Goal: Task Accomplishment & Management: Manage account settings

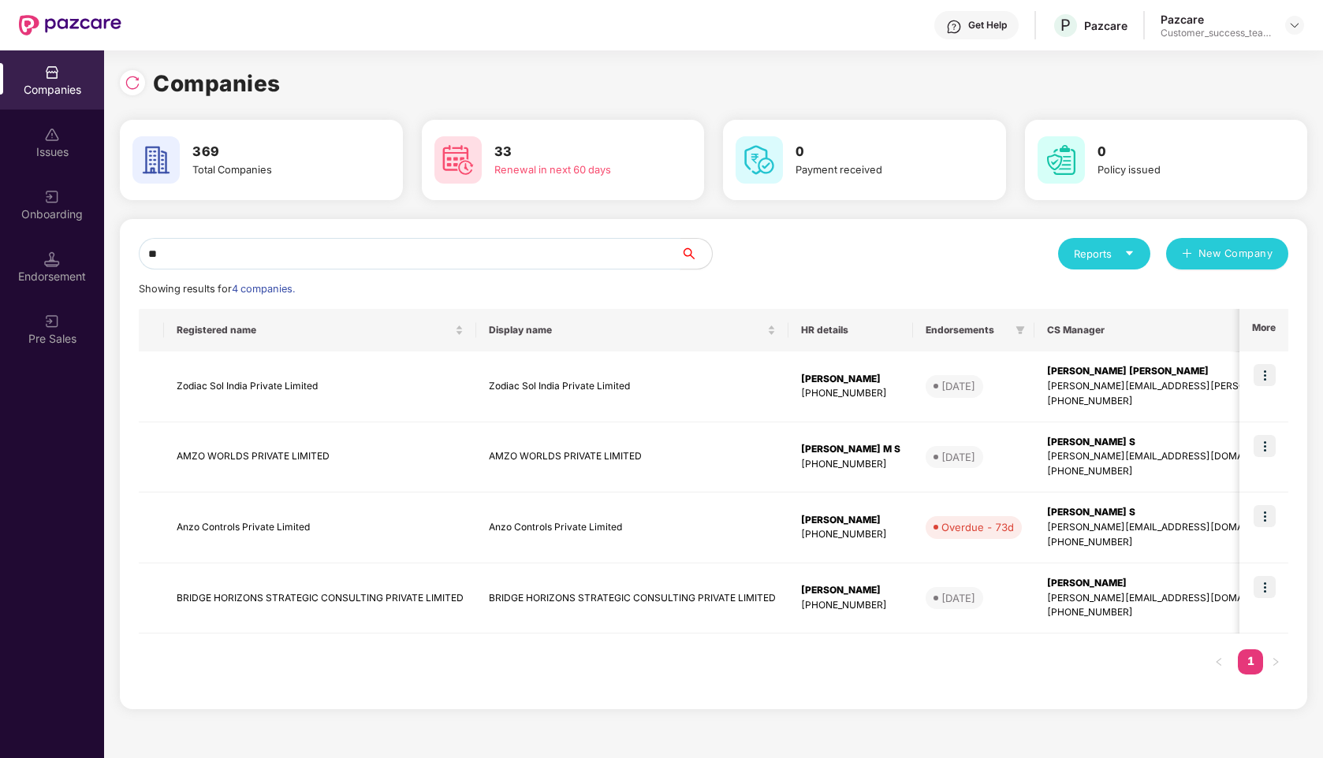
type input "*"
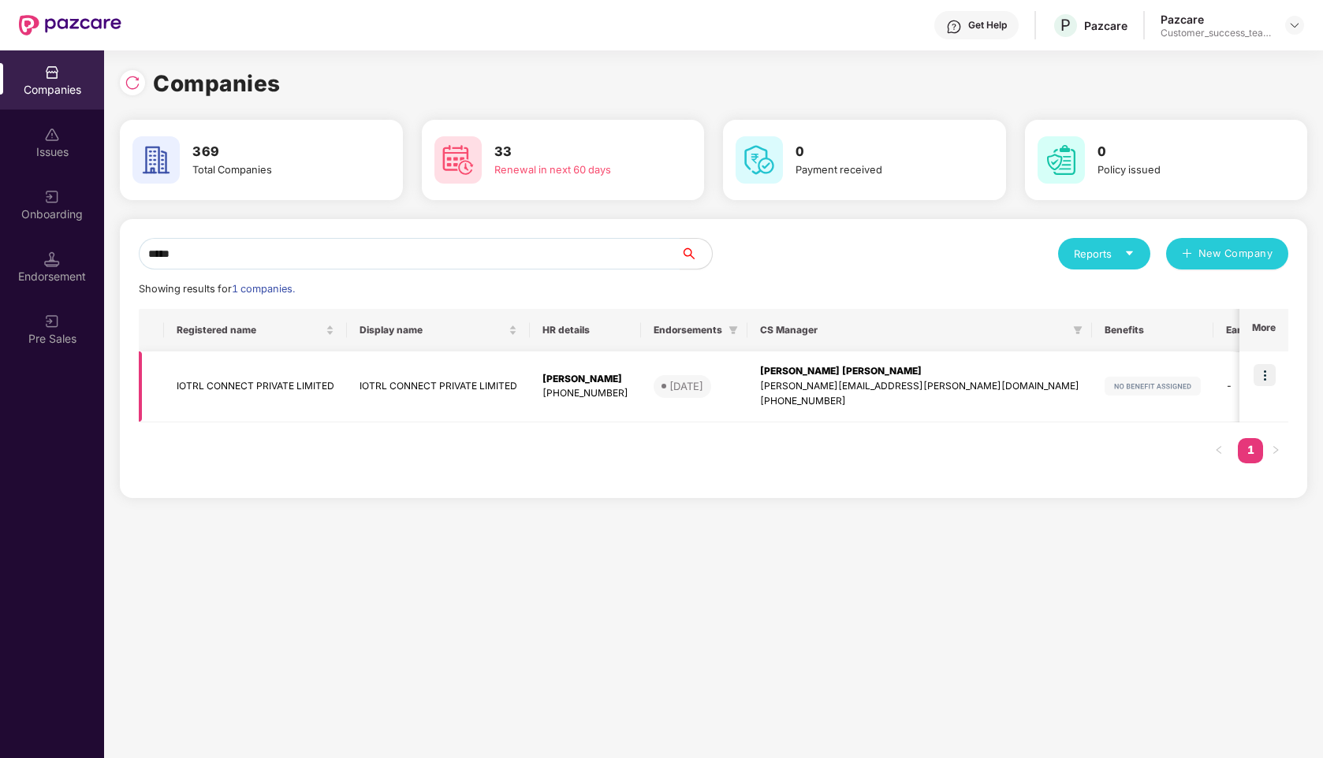
type input "*****"
click at [251, 405] on td "IOTRL CONNECT PRIVATE LIMITED" at bounding box center [255, 387] width 183 height 71
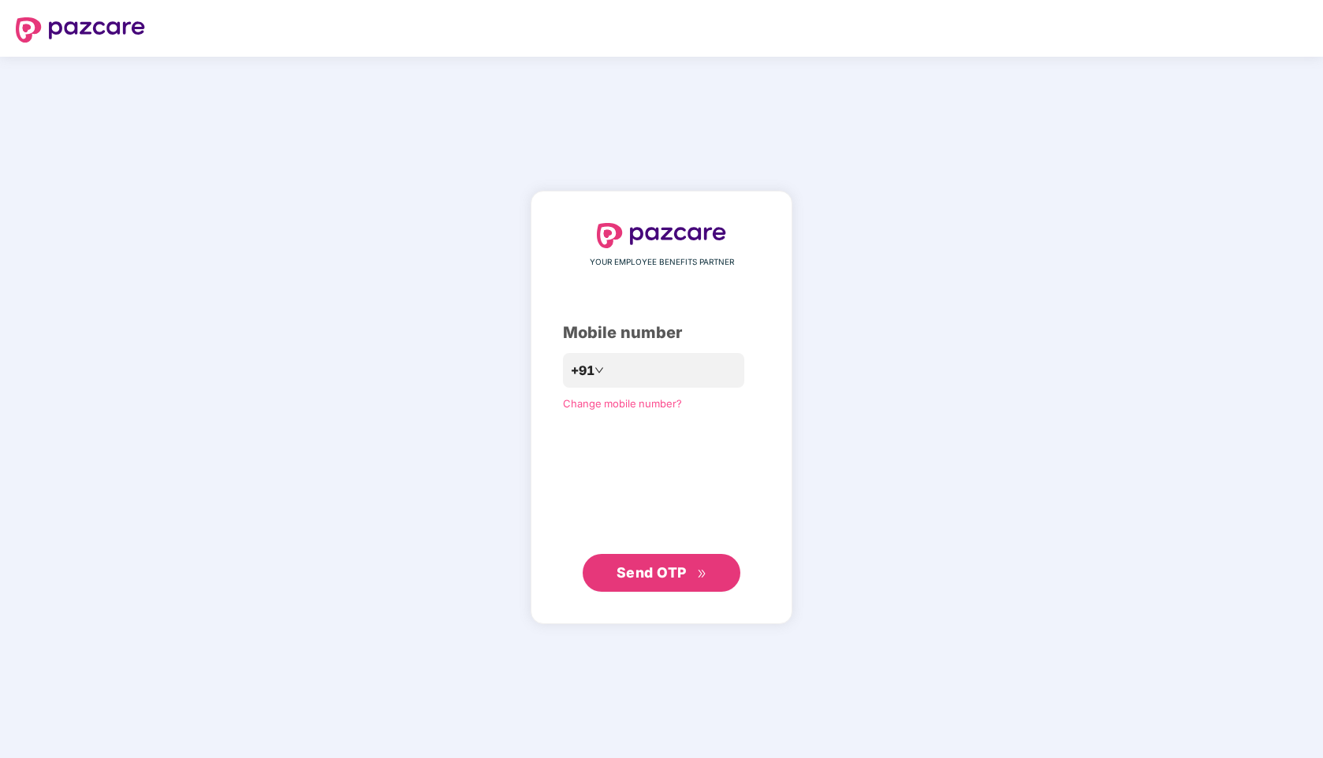
click at [1204, 54] on header at bounding box center [661, 28] width 1323 height 57
click at [640, 373] on input "number" at bounding box center [672, 370] width 129 height 25
type input "**********"
click at [664, 542] on div "**********" at bounding box center [661, 407] width 197 height 369
click at [659, 579] on span "Send OTP" at bounding box center [651, 572] width 70 height 17
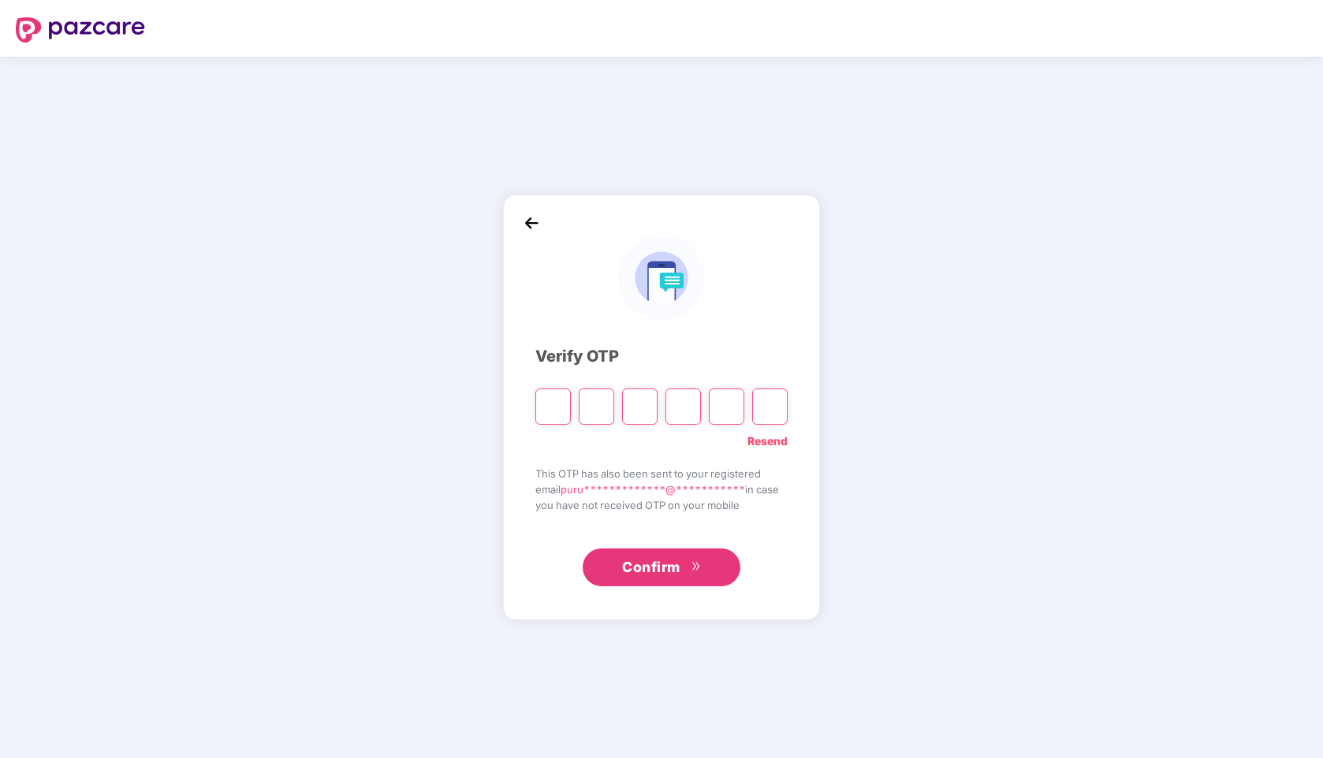
paste input "*"
type input "*"
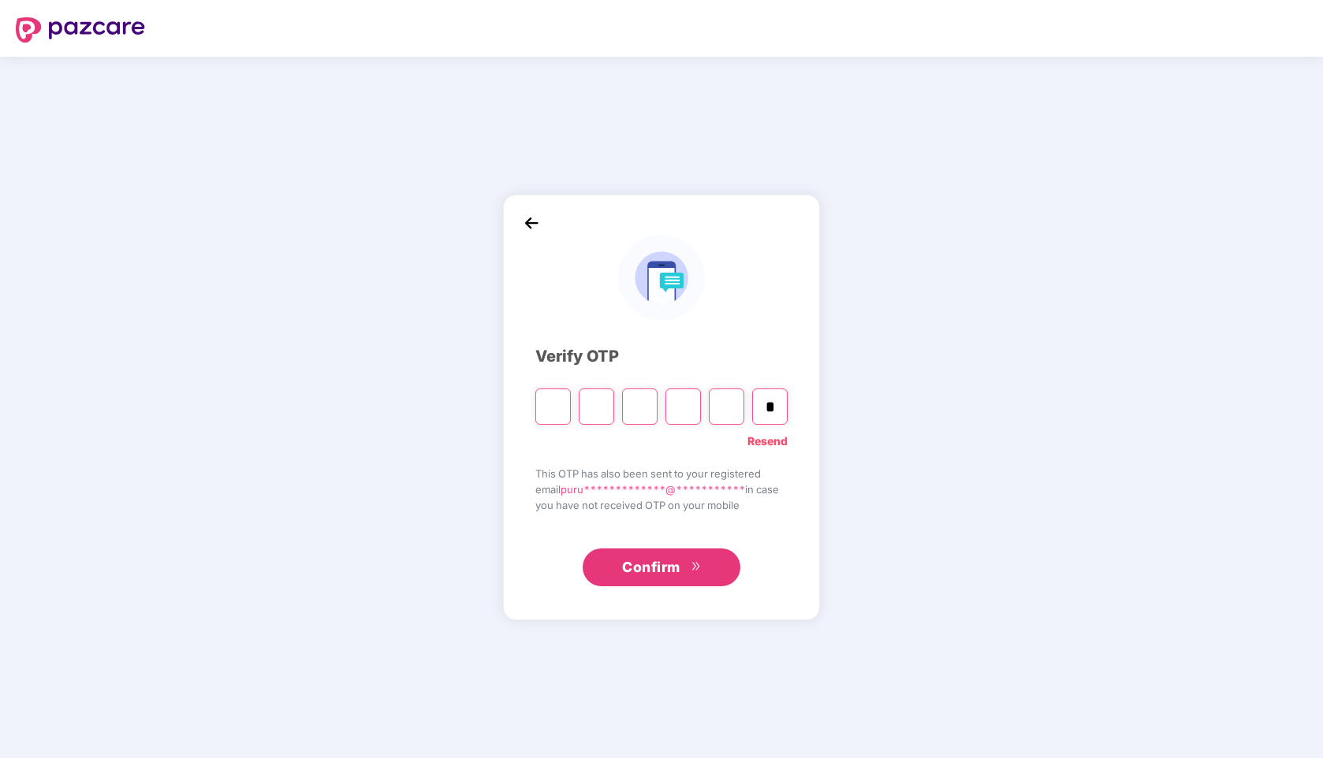
type input "*"
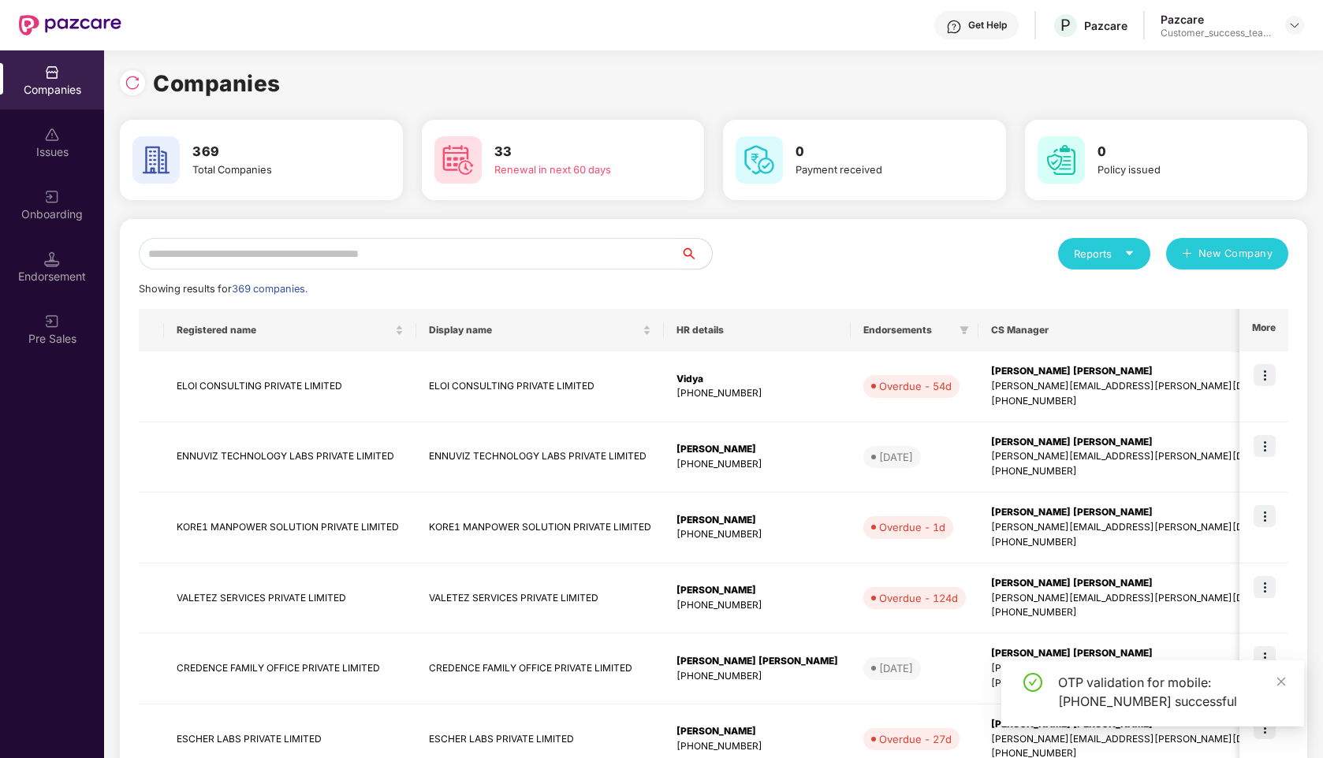
click at [307, 253] on input "text" at bounding box center [410, 254] width 542 height 32
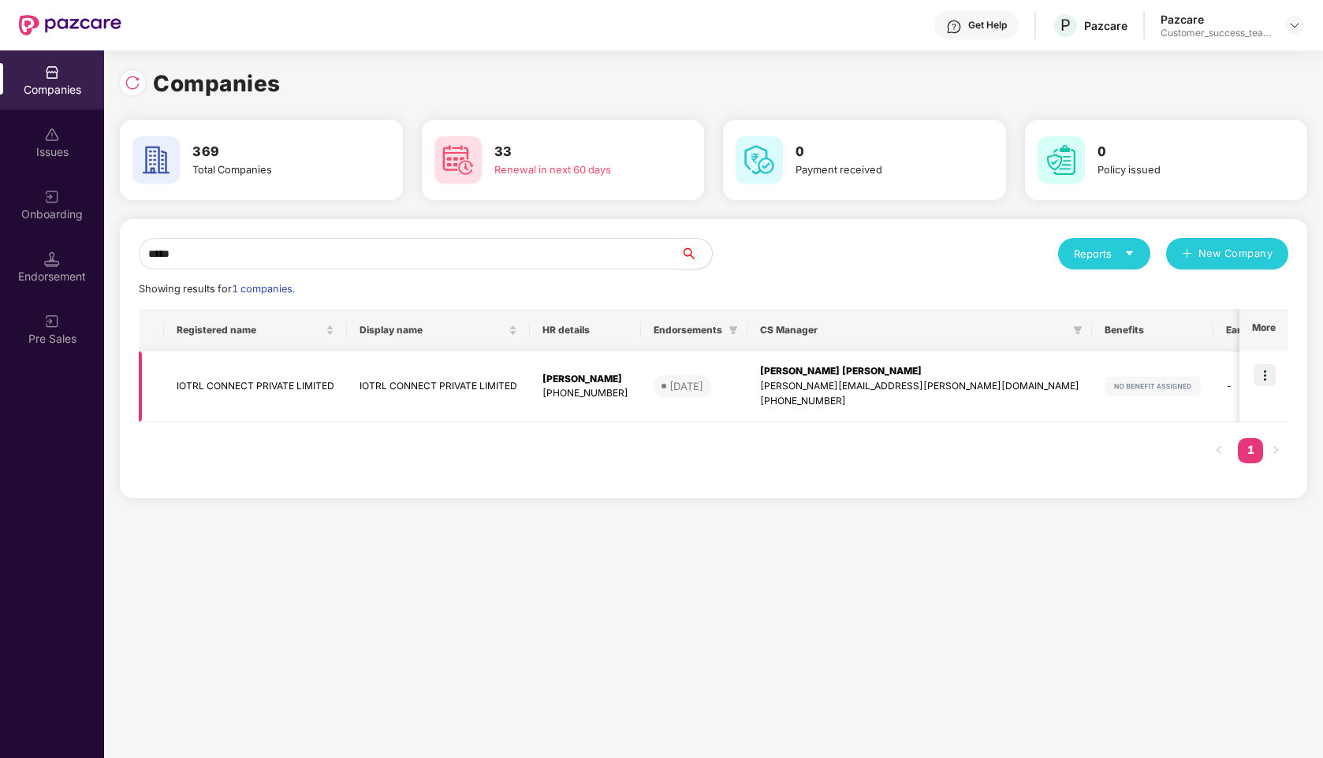
type input "*****"
click at [263, 381] on td "IOTRL CONNECT PRIVATE LIMITED" at bounding box center [255, 387] width 183 height 71
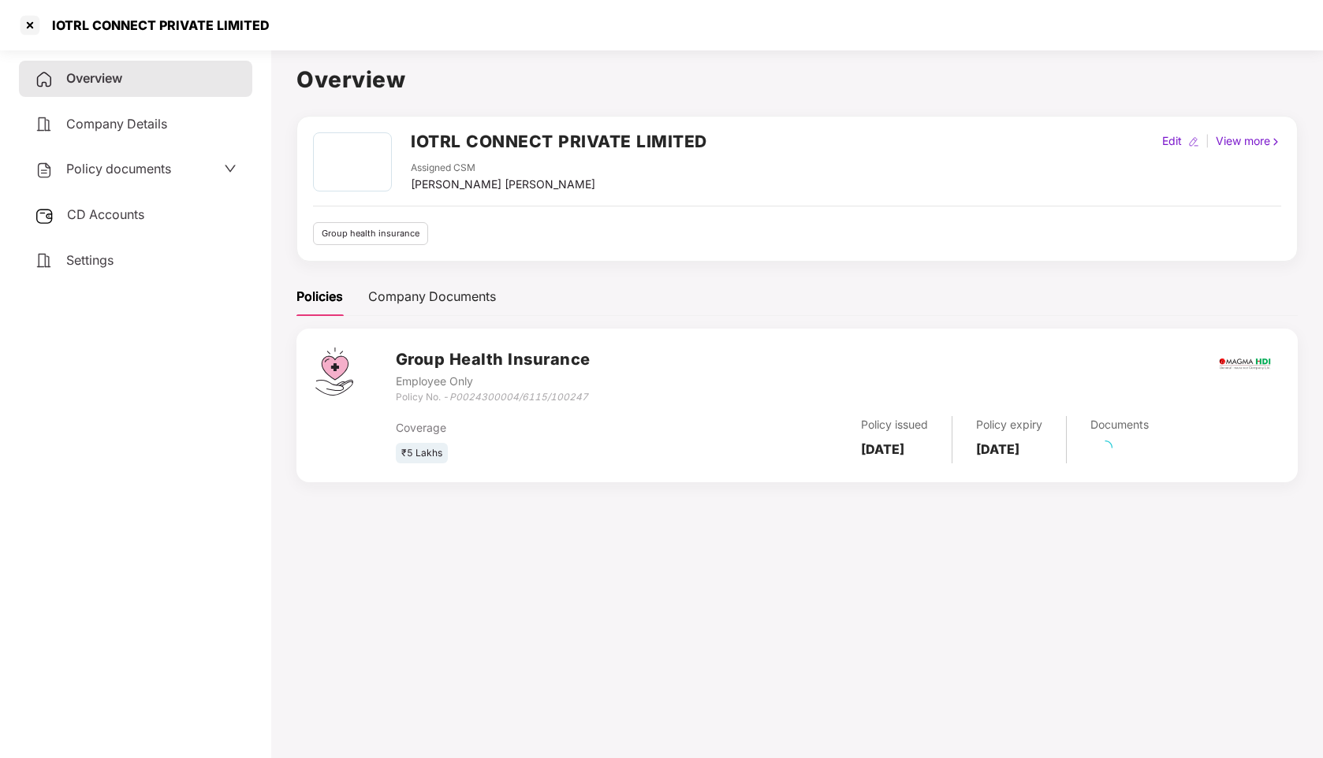
click at [416, 265] on div "IOTRL CONNECT PRIVATE LIMITED Assigned CSM Vikash Jhawar Maheswari Edit | View …" at bounding box center [796, 308] width 1001 height 385
click at [422, 308] on div "Company Documents" at bounding box center [432, 296] width 128 height 39
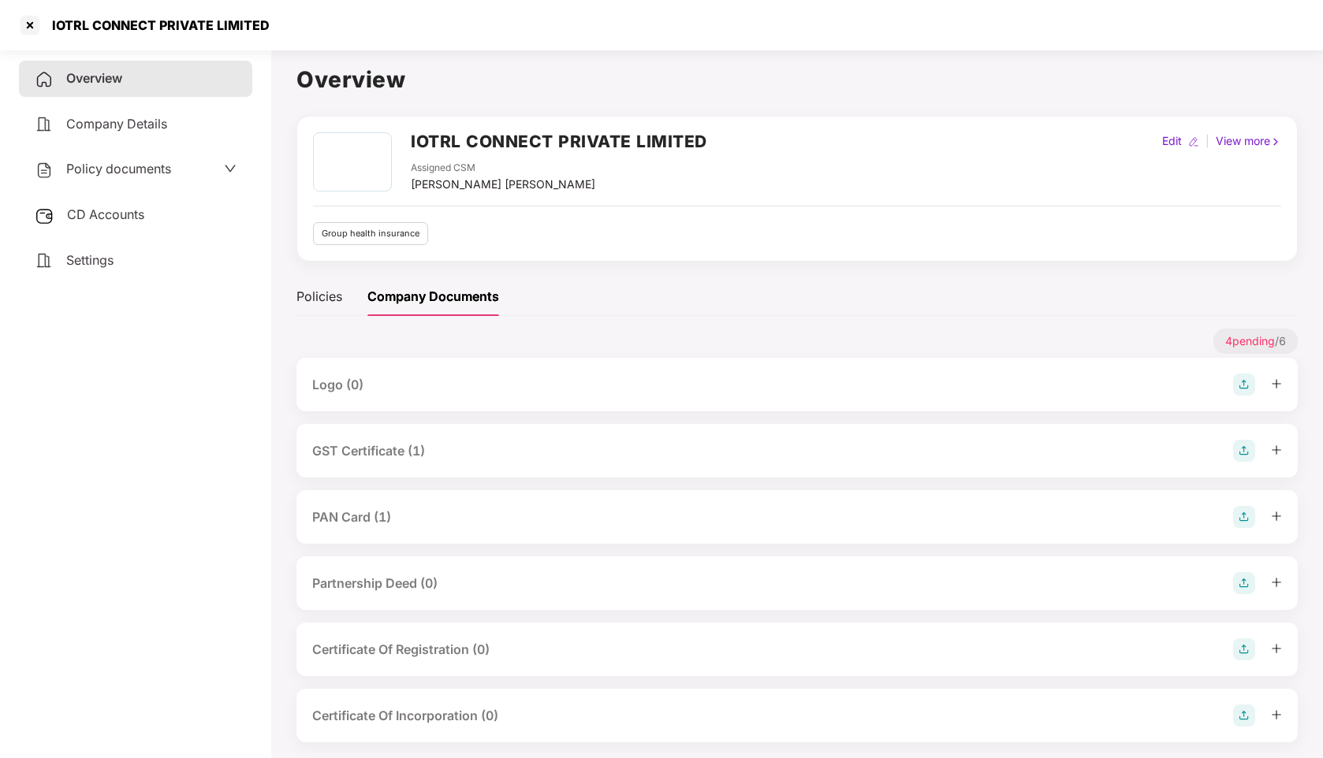
click at [373, 460] on div "GST Certificate (1)" at bounding box center [797, 451] width 970 height 22
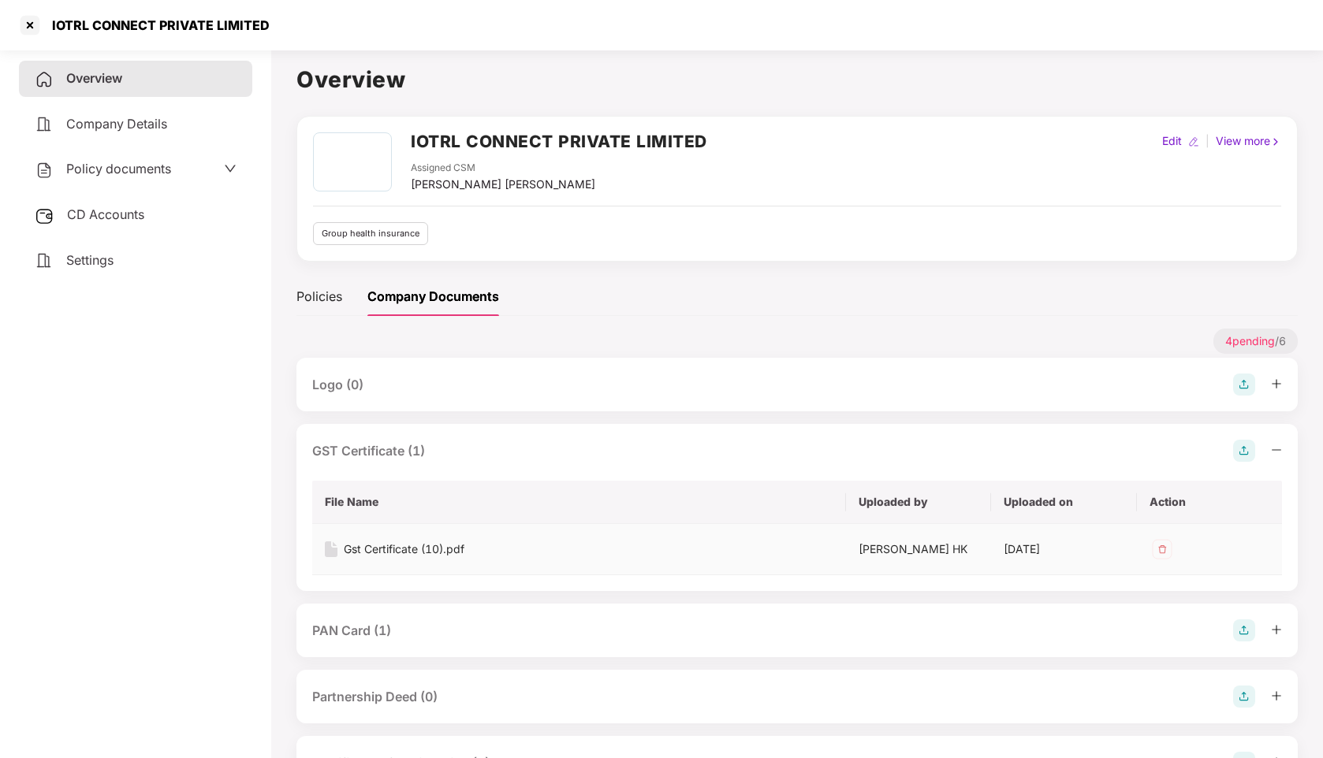
click at [368, 546] on div "Gst Certificate (10).pdf" at bounding box center [404, 549] width 121 height 17
click at [375, 545] on div "Gst Certificate (10).pdf" at bounding box center [404, 549] width 121 height 17
click at [20, 18] on div at bounding box center [29, 25] width 25 height 25
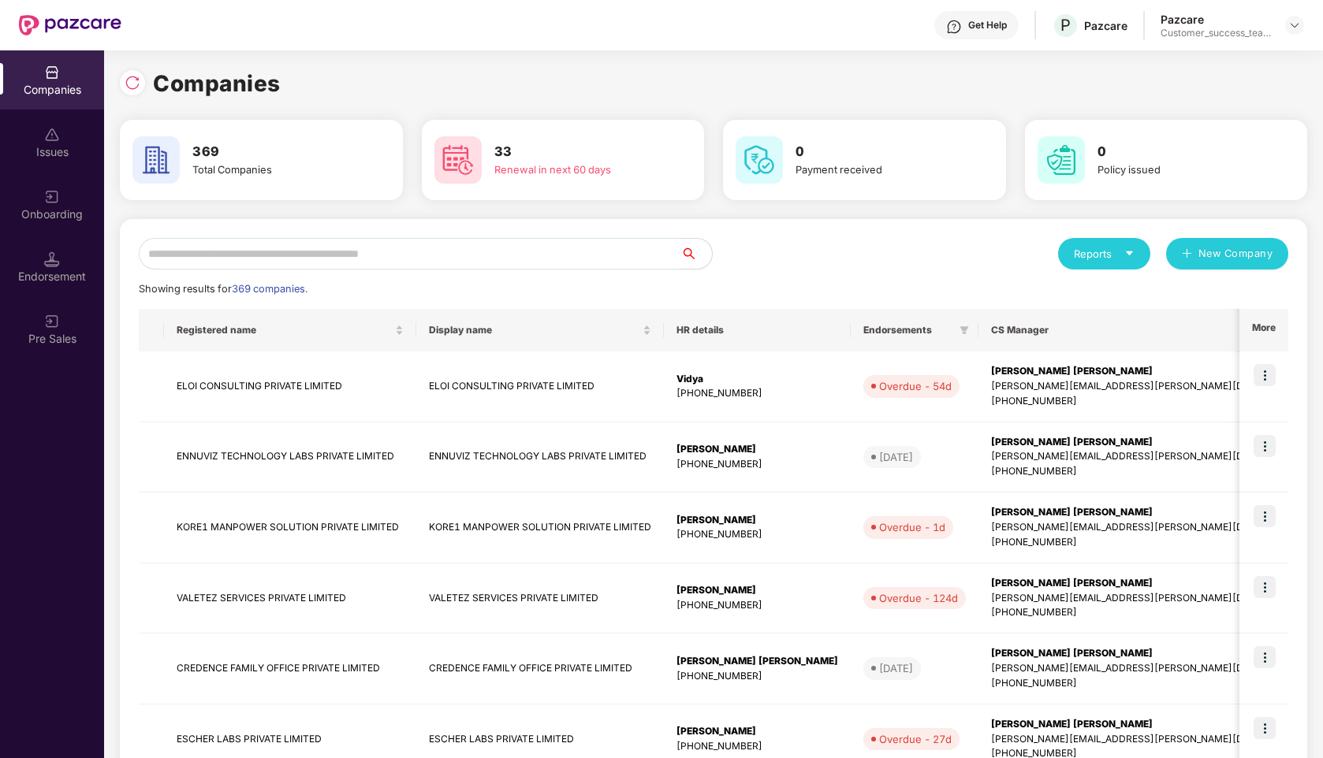
click at [397, 260] on input "text" at bounding box center [410, 254] width 542 height 32
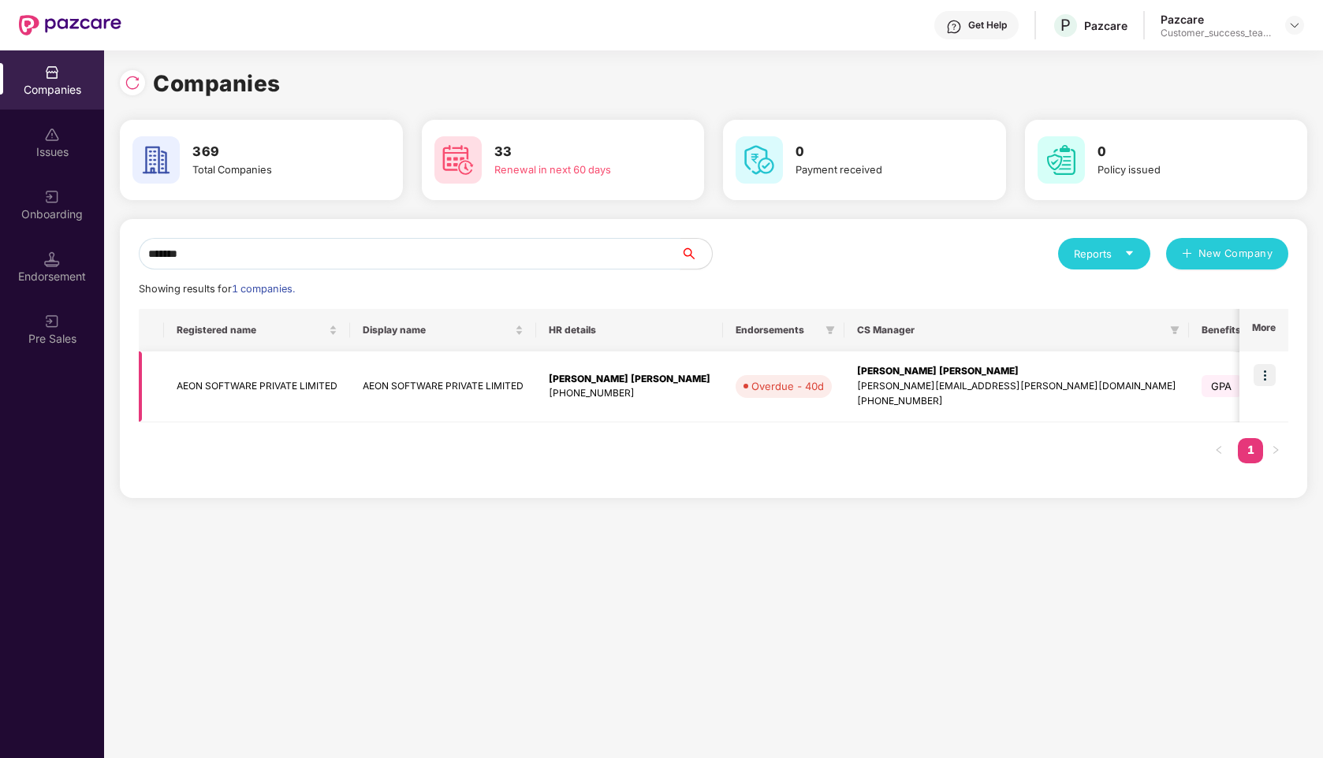
type input "*******"
click at [1259, 373] on img at bounding box center [1264, 375] width 22 height 22
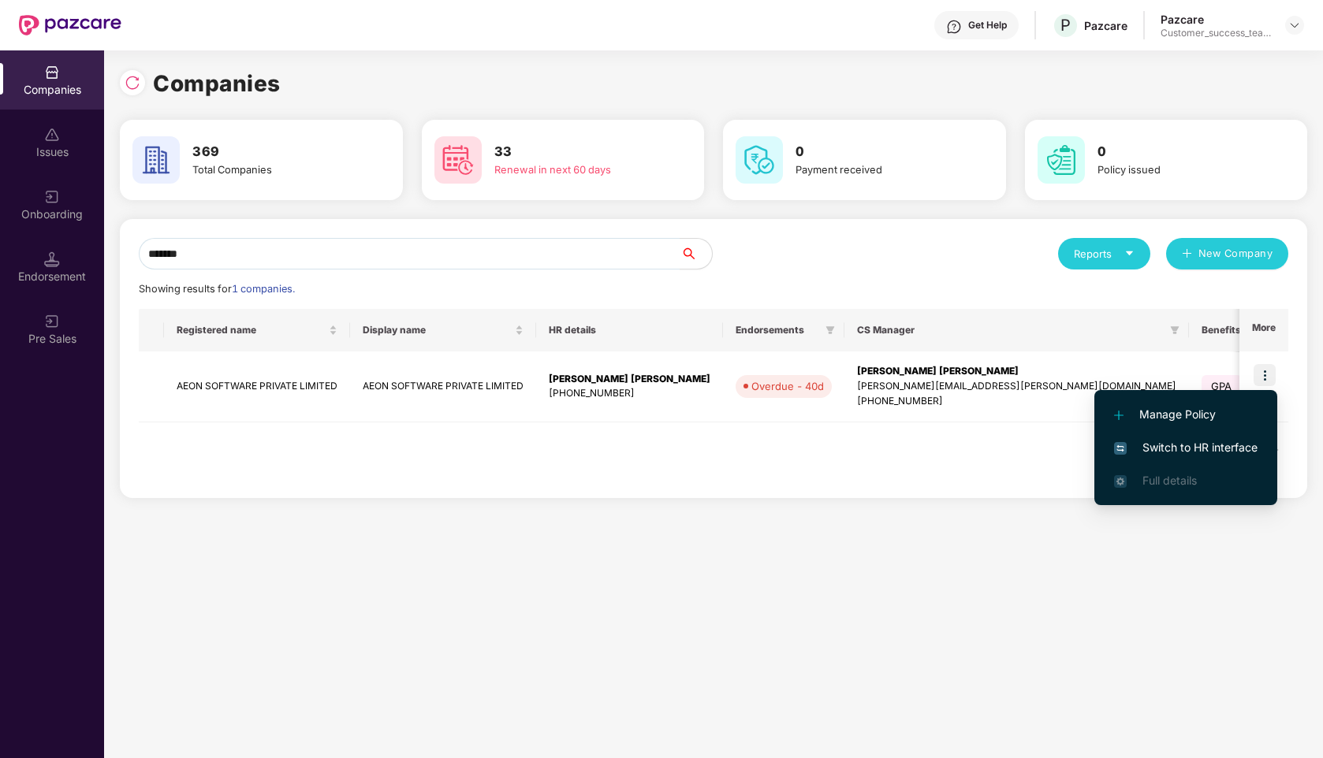
click at [1146, 443] on span "Switch to HR interface" at bounding box center [1185, 447] width 143 height 17
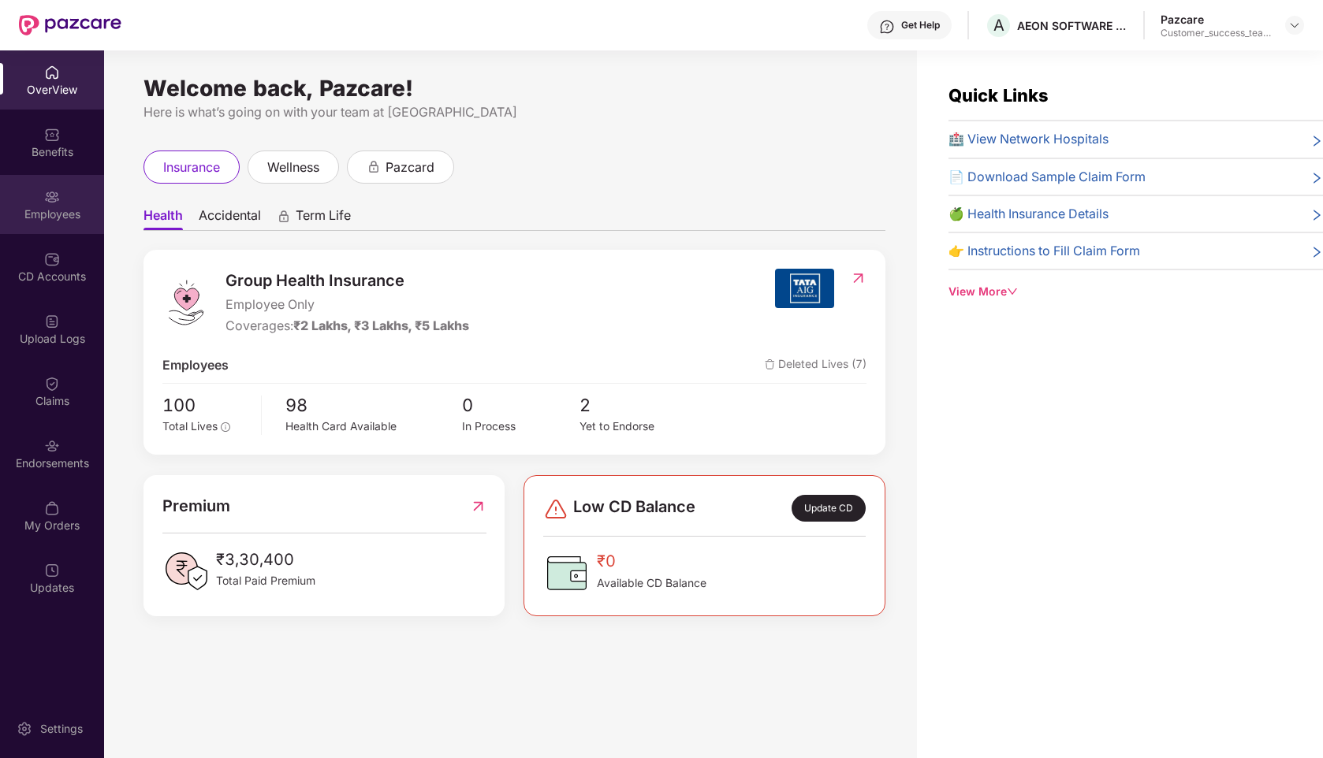
click at [61, 213] on div "Employees" at bounding box center [52, 215] width 104 height 16
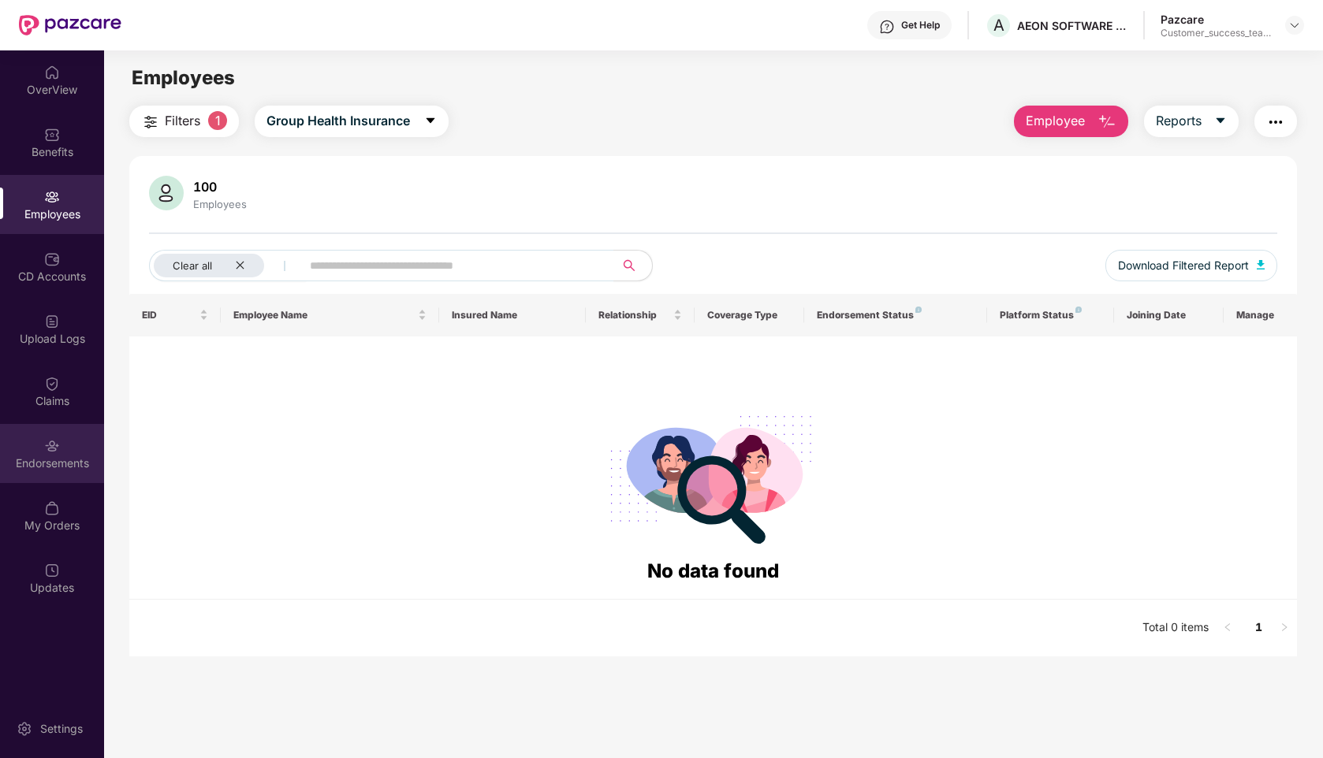
click at [58, 441] on img at bounding box center [52, 446] width 16 height 16
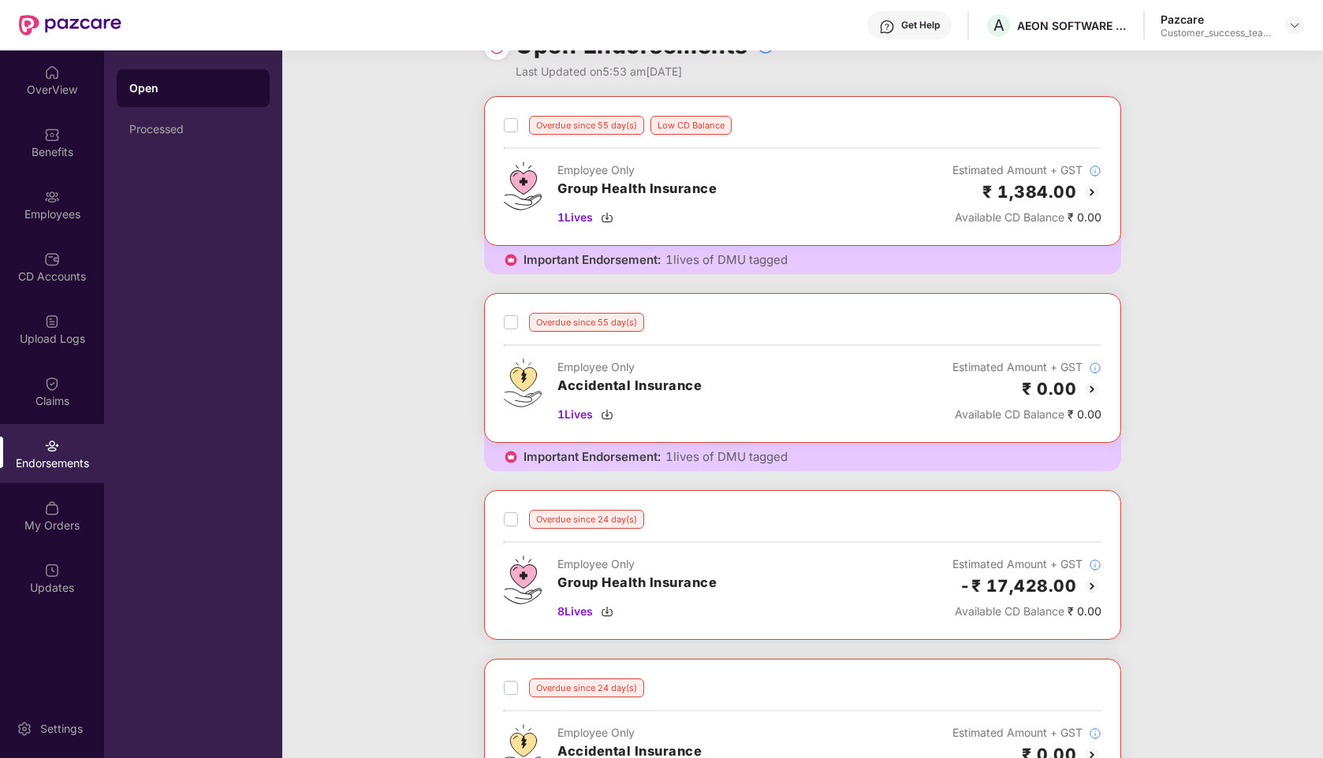
scroll to position [37, 0]
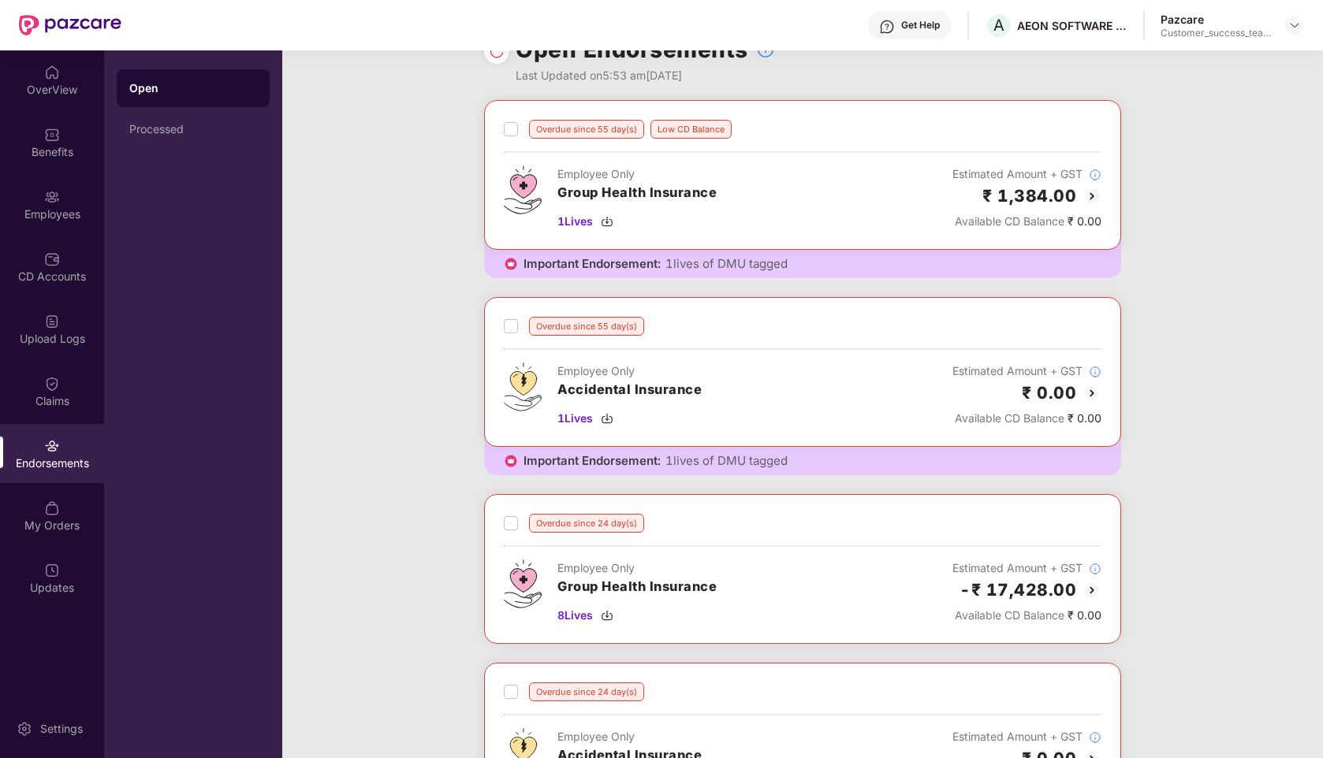
click at [1094, 194] on img at bounding box center [1091, 196] width 19 height 19
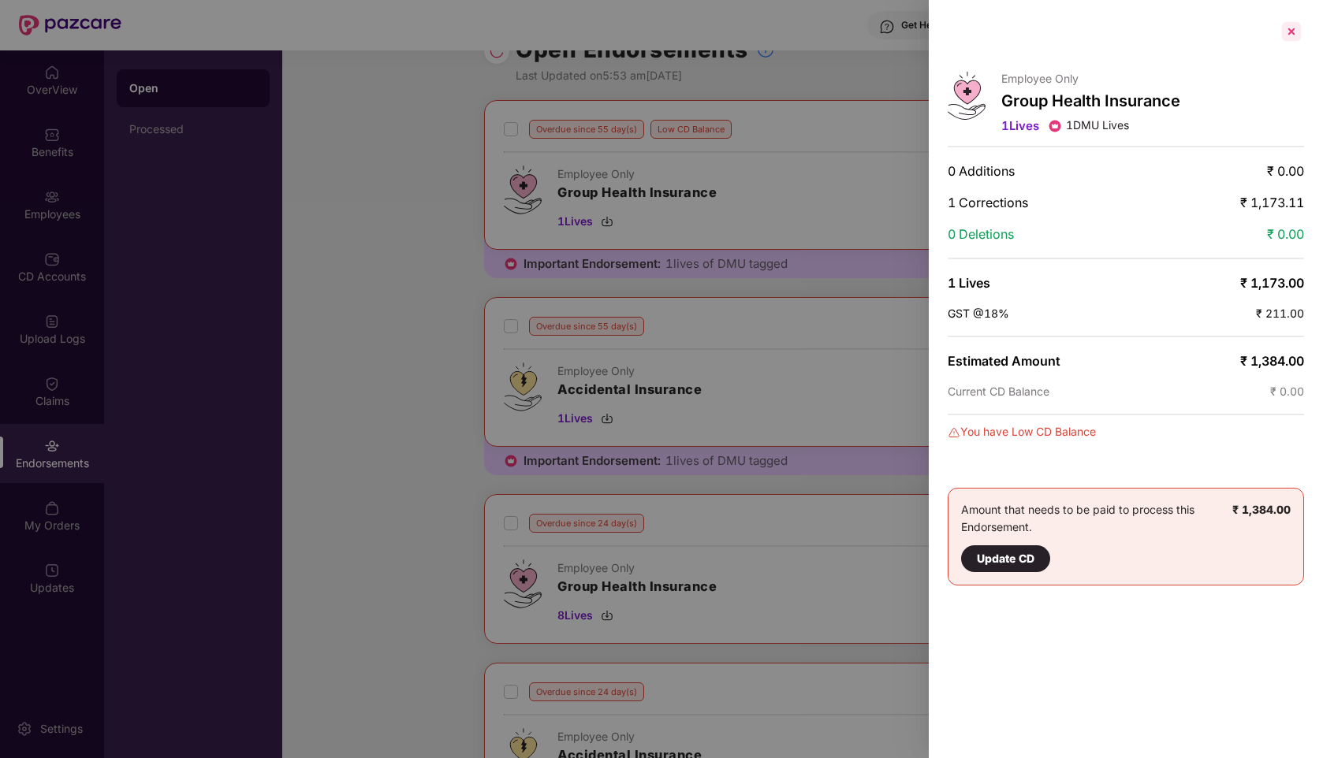
click at [1299, 27] on div at bounding box center [1291, 31] width 25 height 25
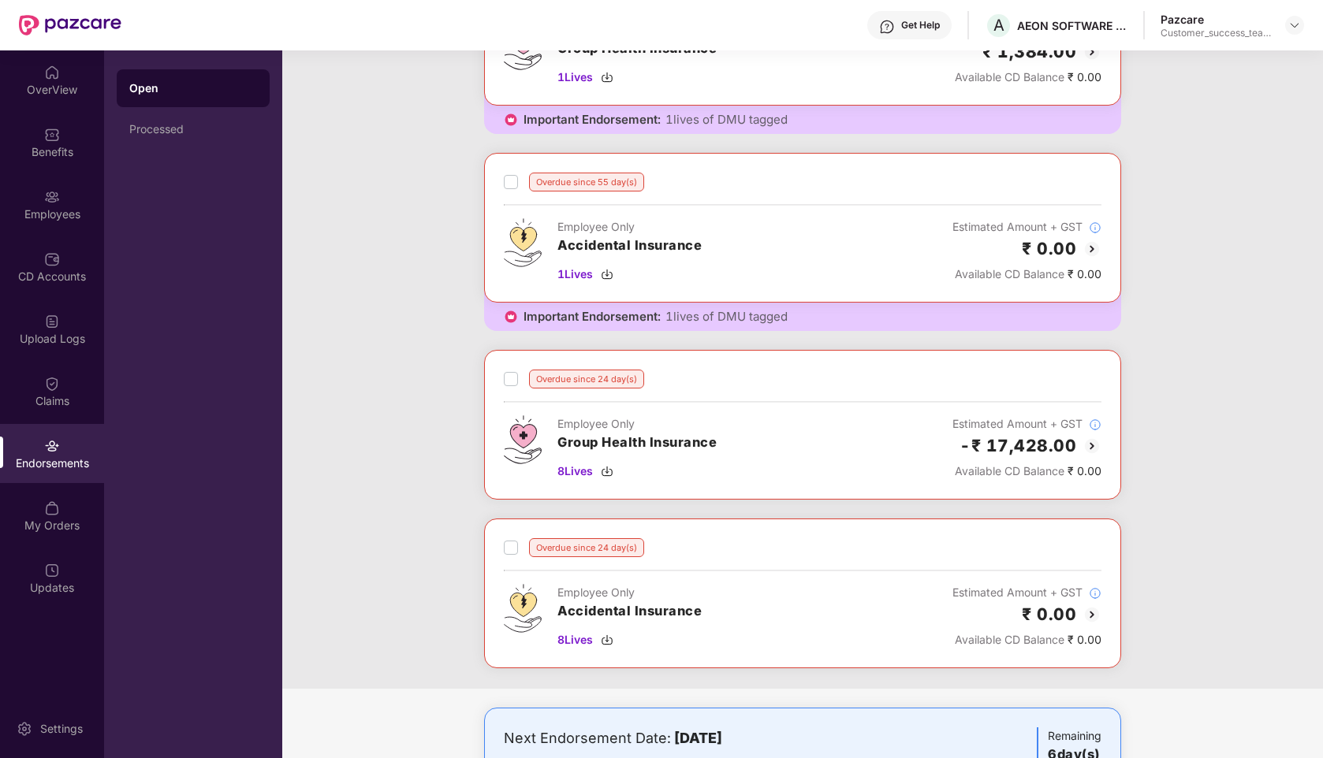
scroll to position [268, 0]
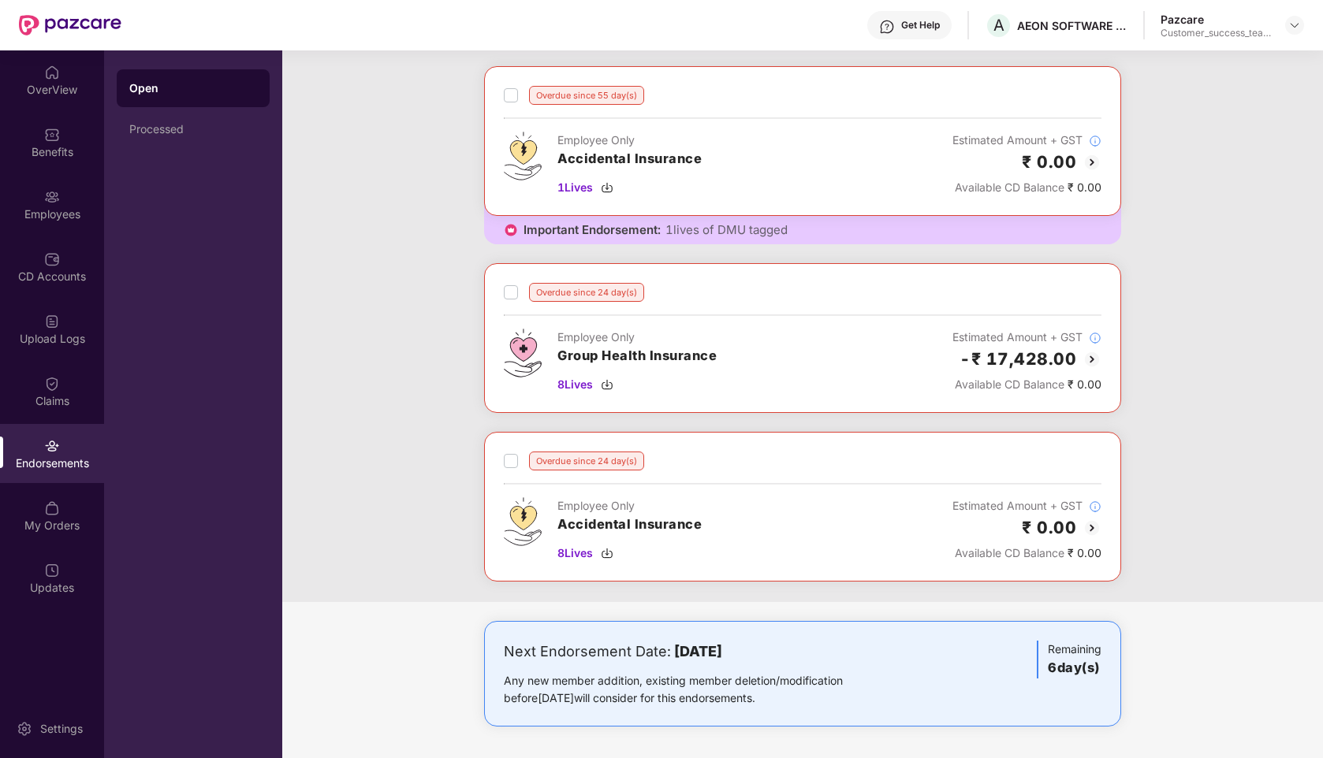
click at [1086, 528] on img at bounding box center [1091, 528] width 19 height 19
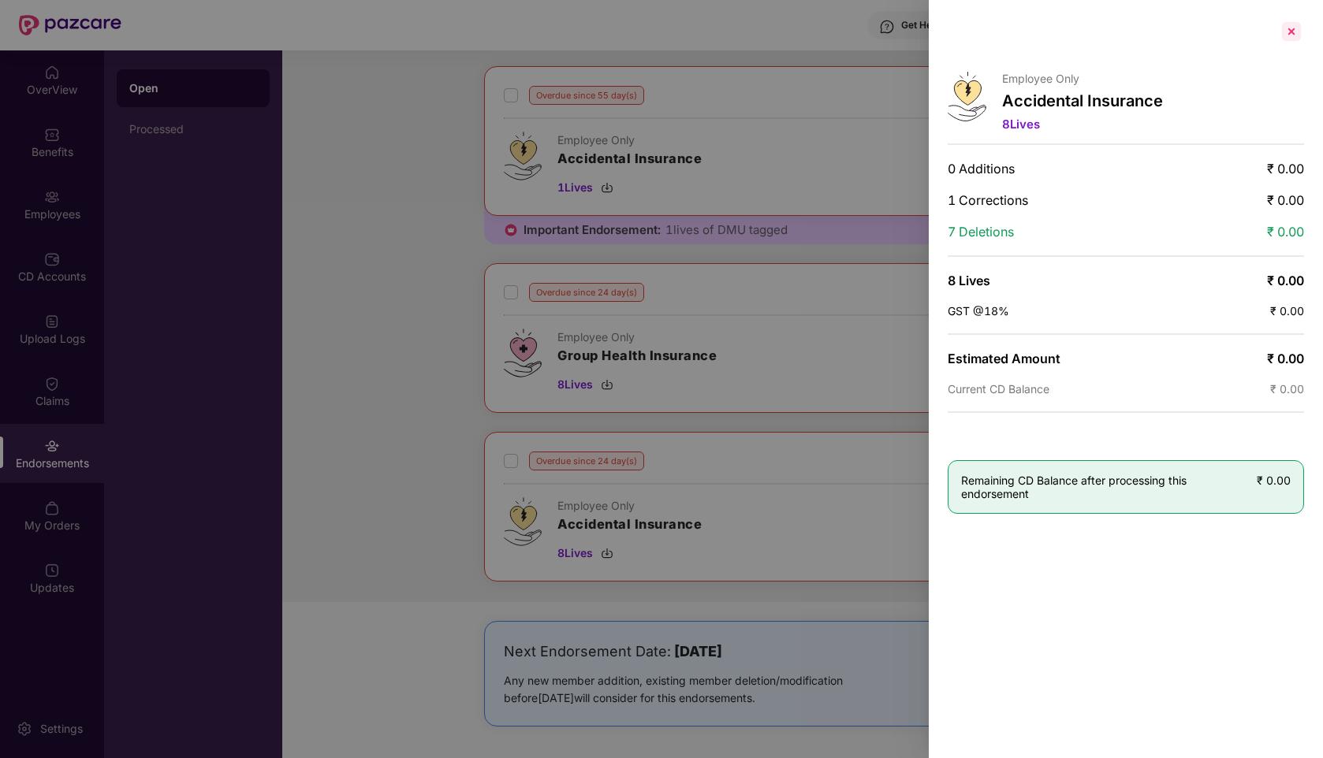
click at [1294, 32] on div at bounding box center [1291, 31] width 25 height 25
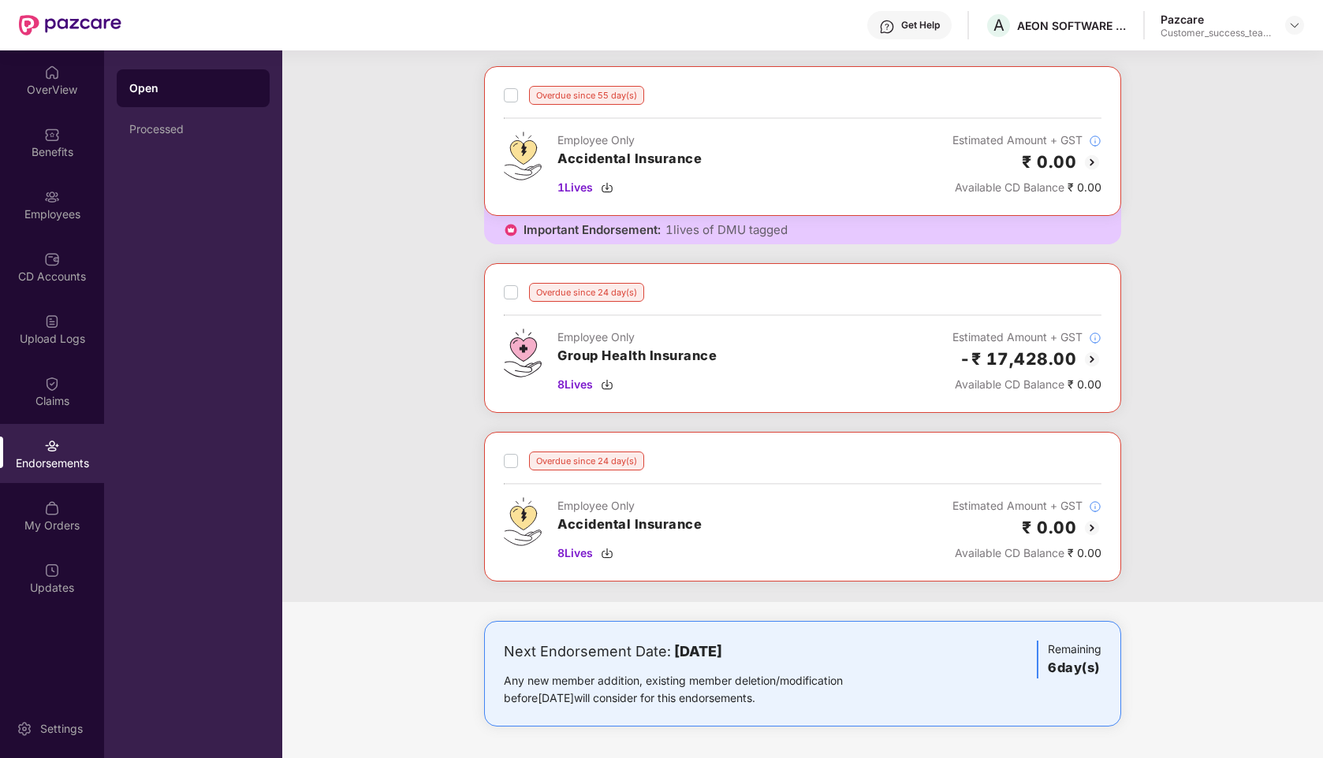
scroll to position [0, 0]
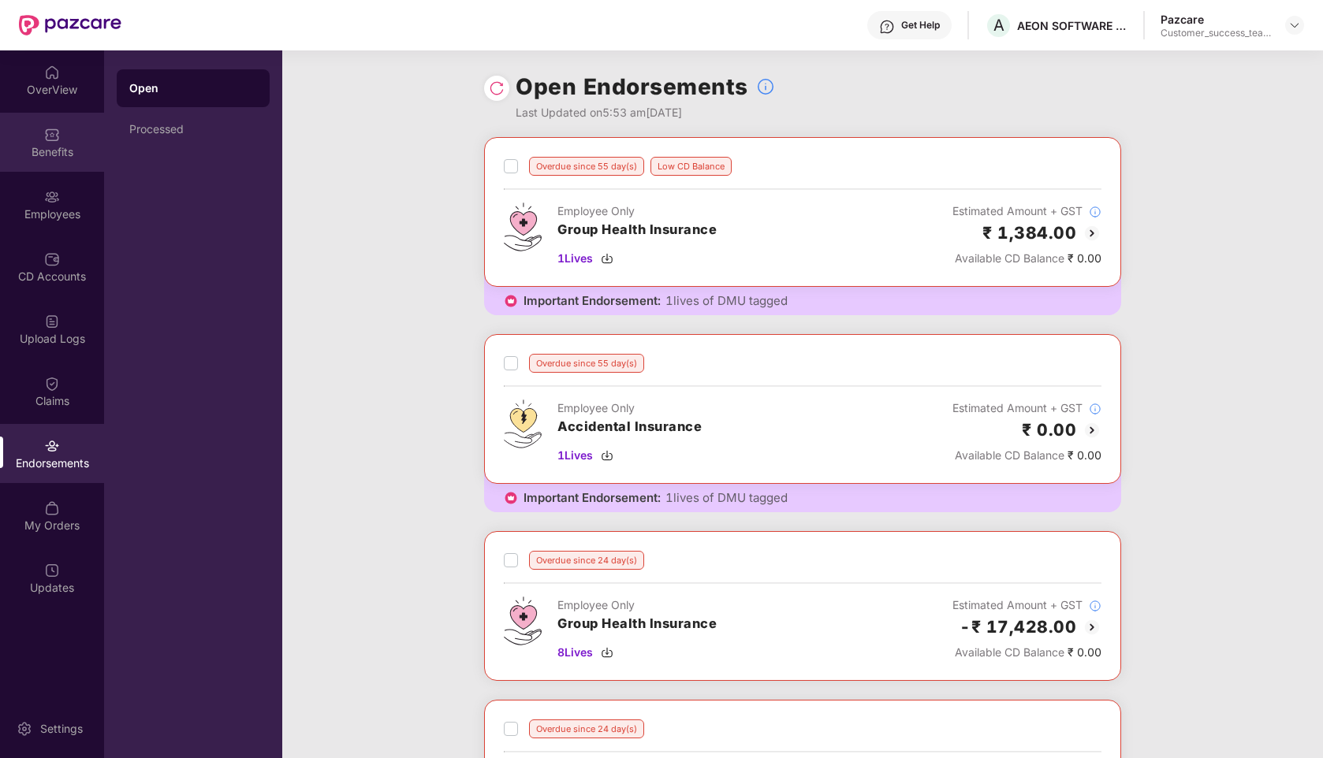
click at [48, 142] on div "Benefits" at bounding box center [52, 142] width 104 height 59
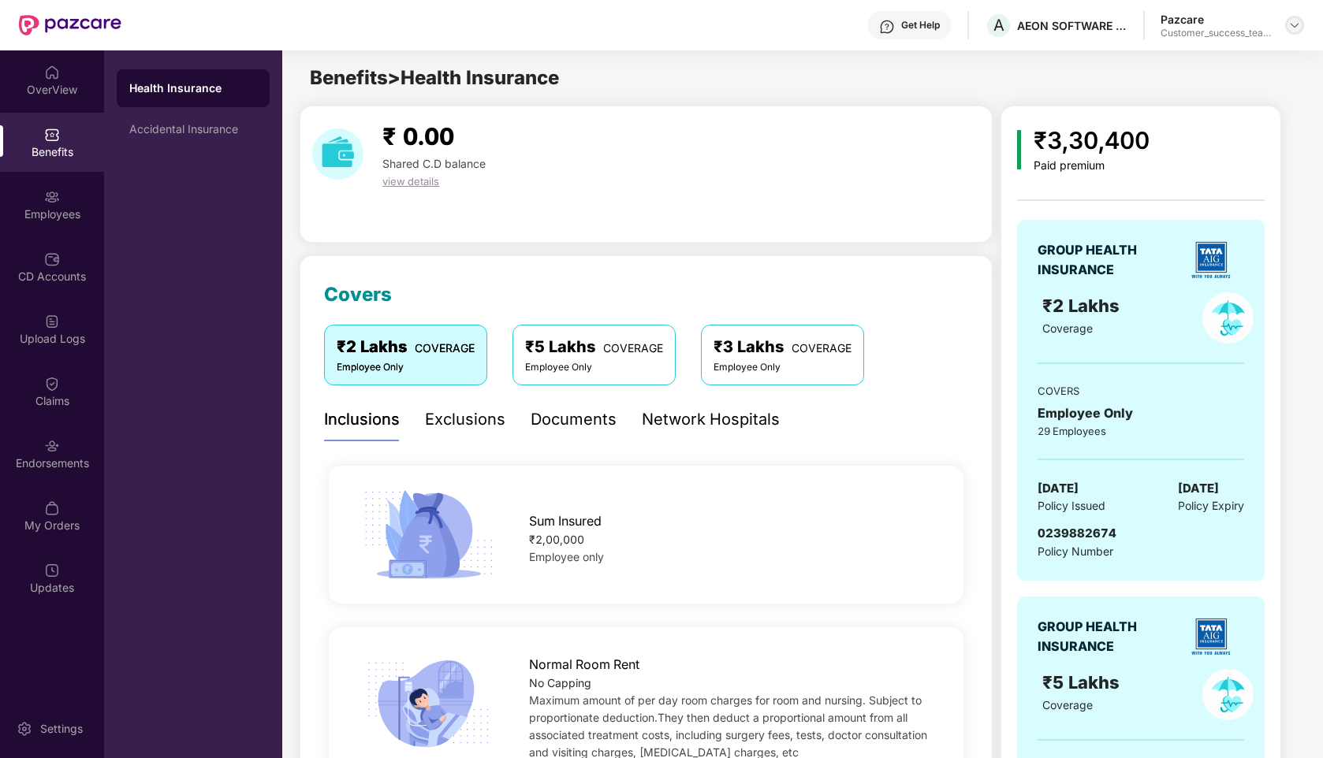
click at [1300, 24] on img at bounding box center [1294, 25] width 13 height 13
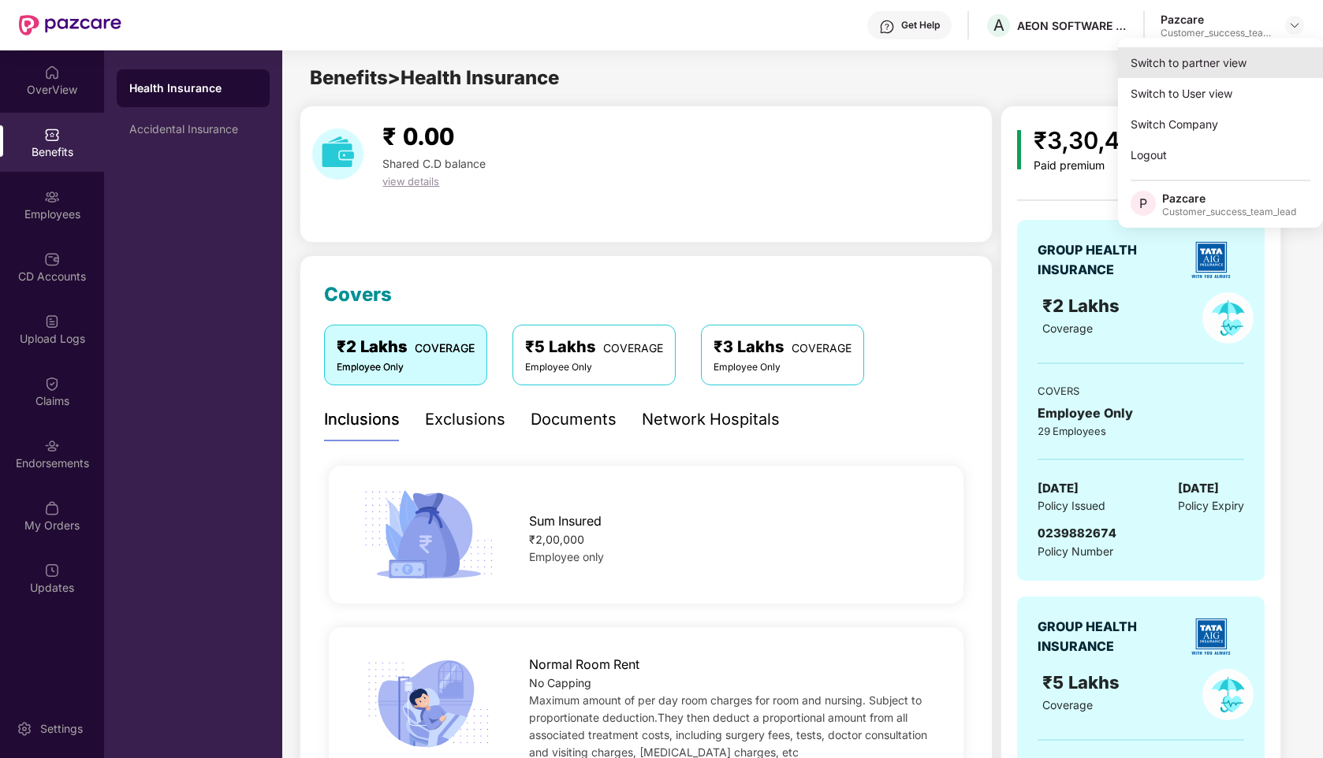
click at [1197, 58] on div "Switch to partner view" at bounding box center [1220, 62] width 205 height 31
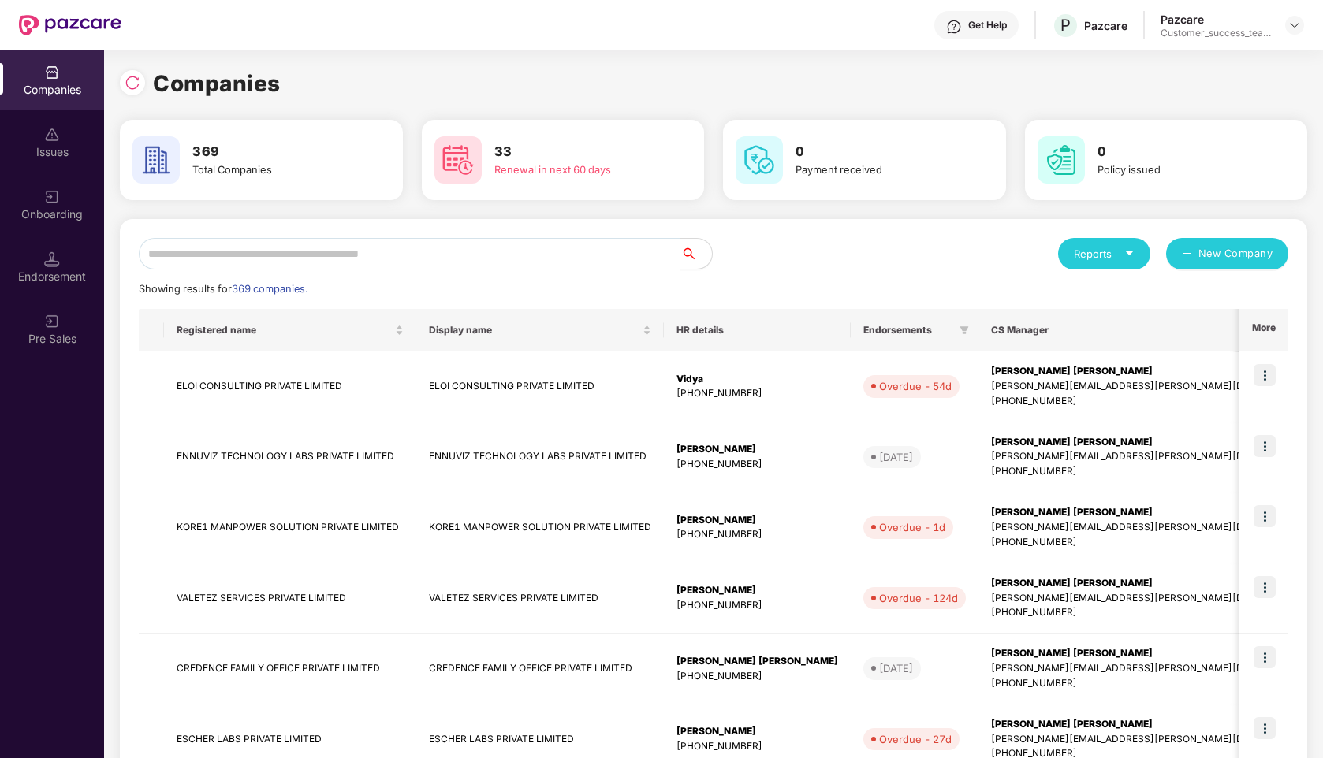
click at [570, 249] on input "text" at bounding box center [410, 254] width 542 height 32
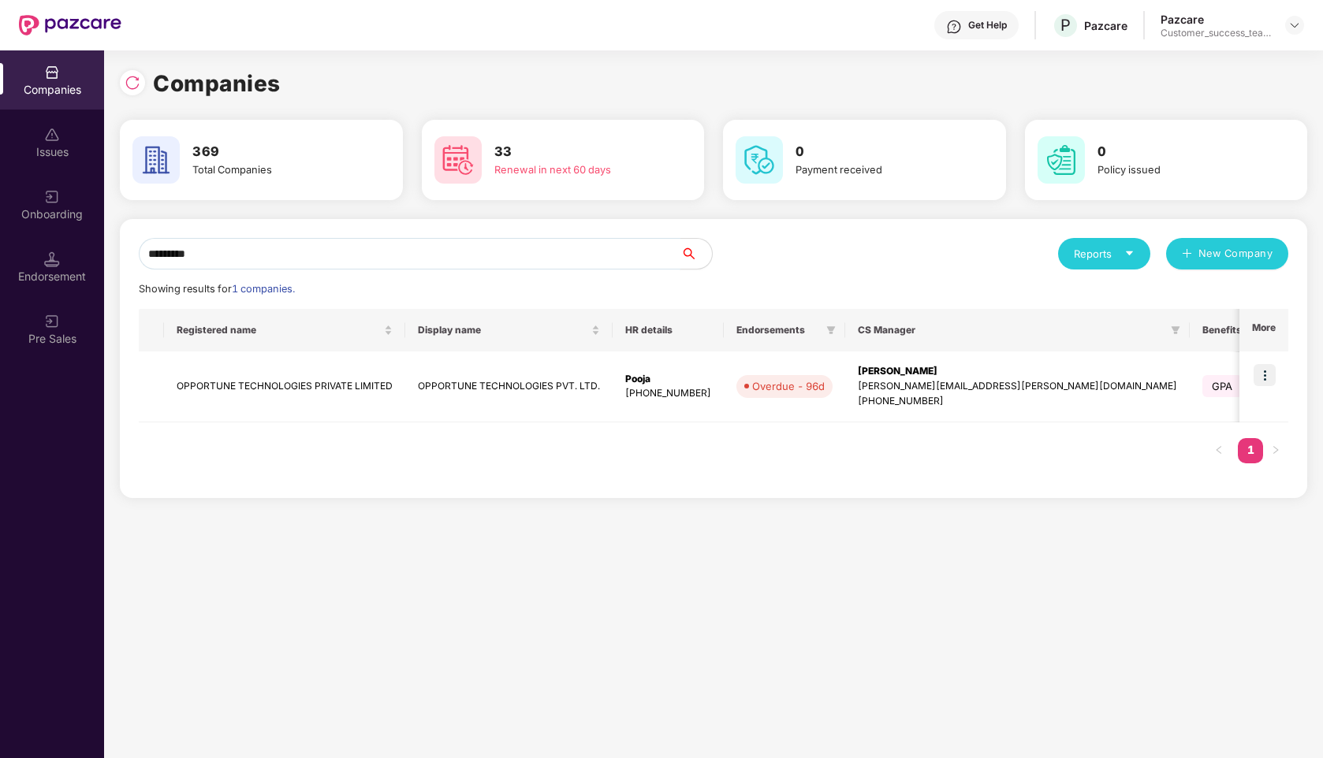
type input "*********"
click at [1261, 371] on img at bounding box center [1264, 375] width 22 height 22
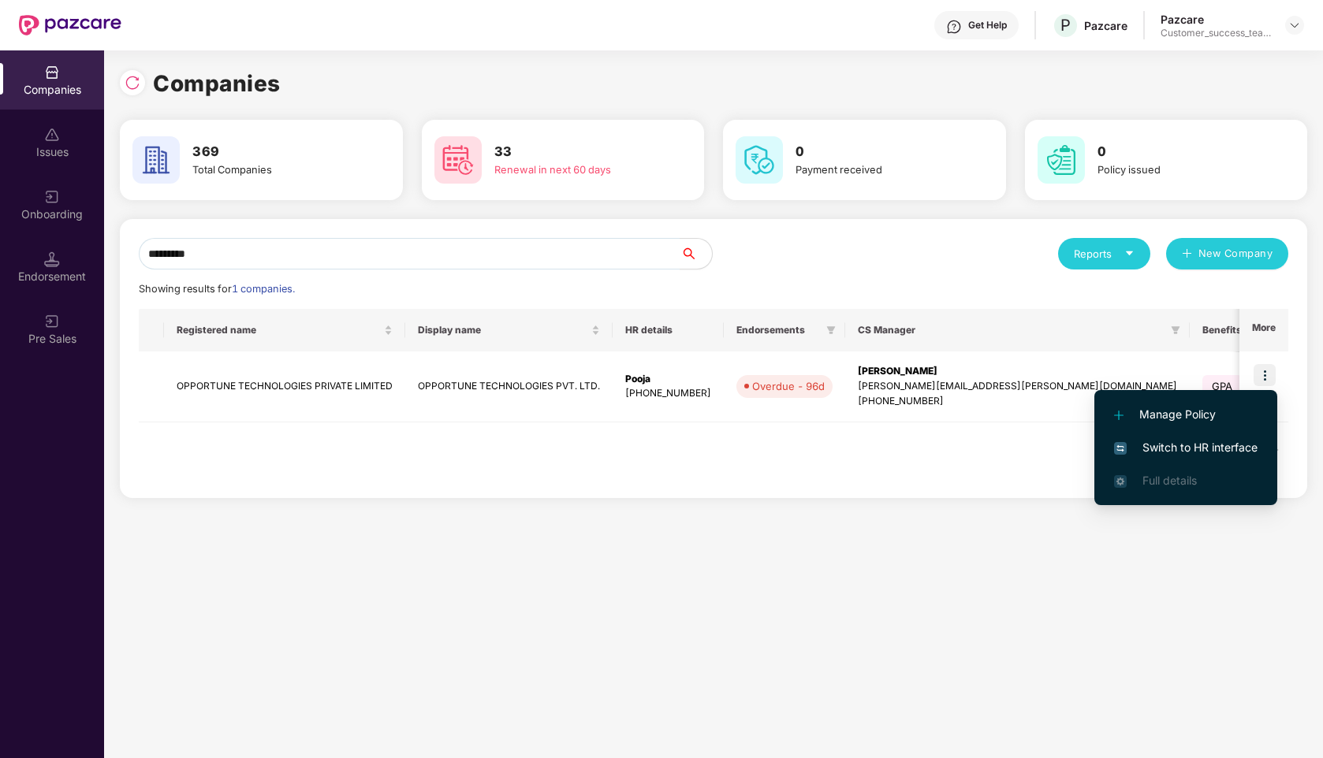
click at [1146, 454] on span "Switch to HR interface" at bounding box center [1185, 447] width 143 height 17
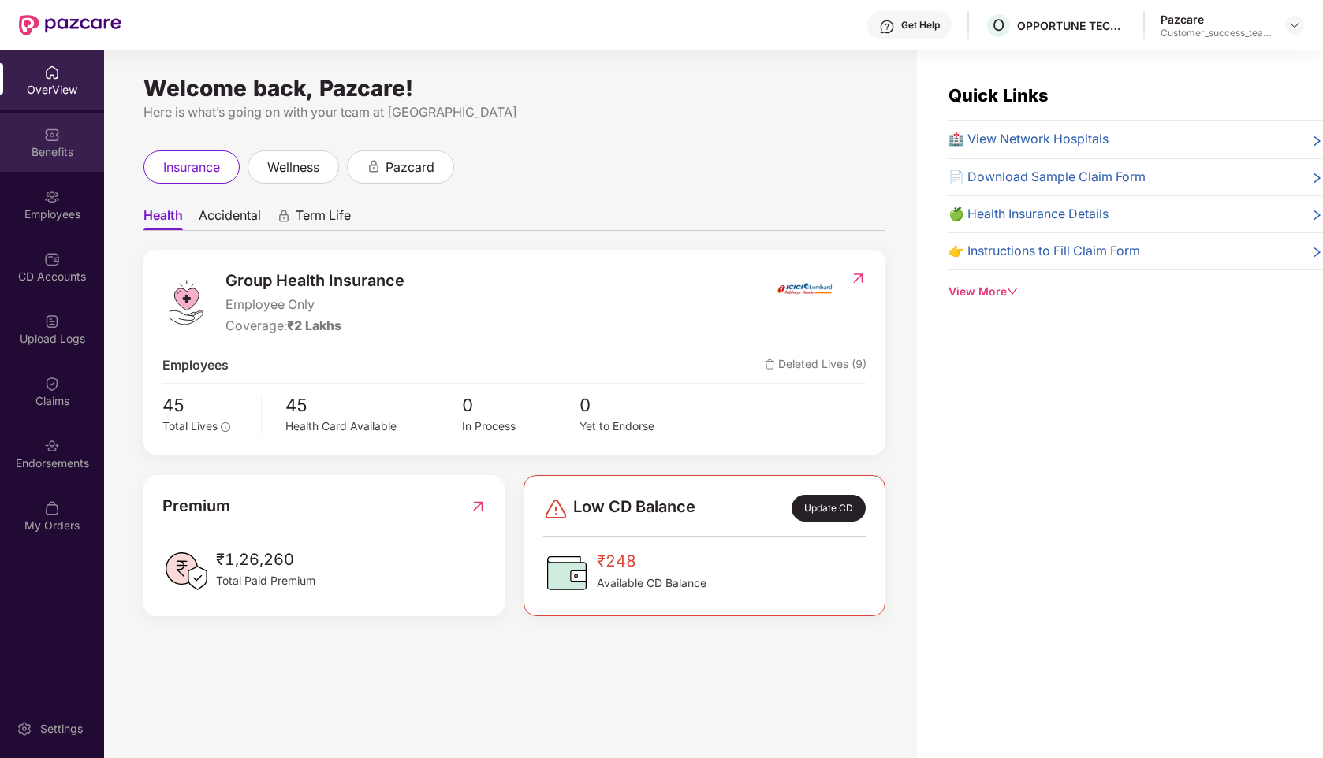
click at [49, 159] on div "Benefits" at bounding box center [52, 142] width 104 height 59
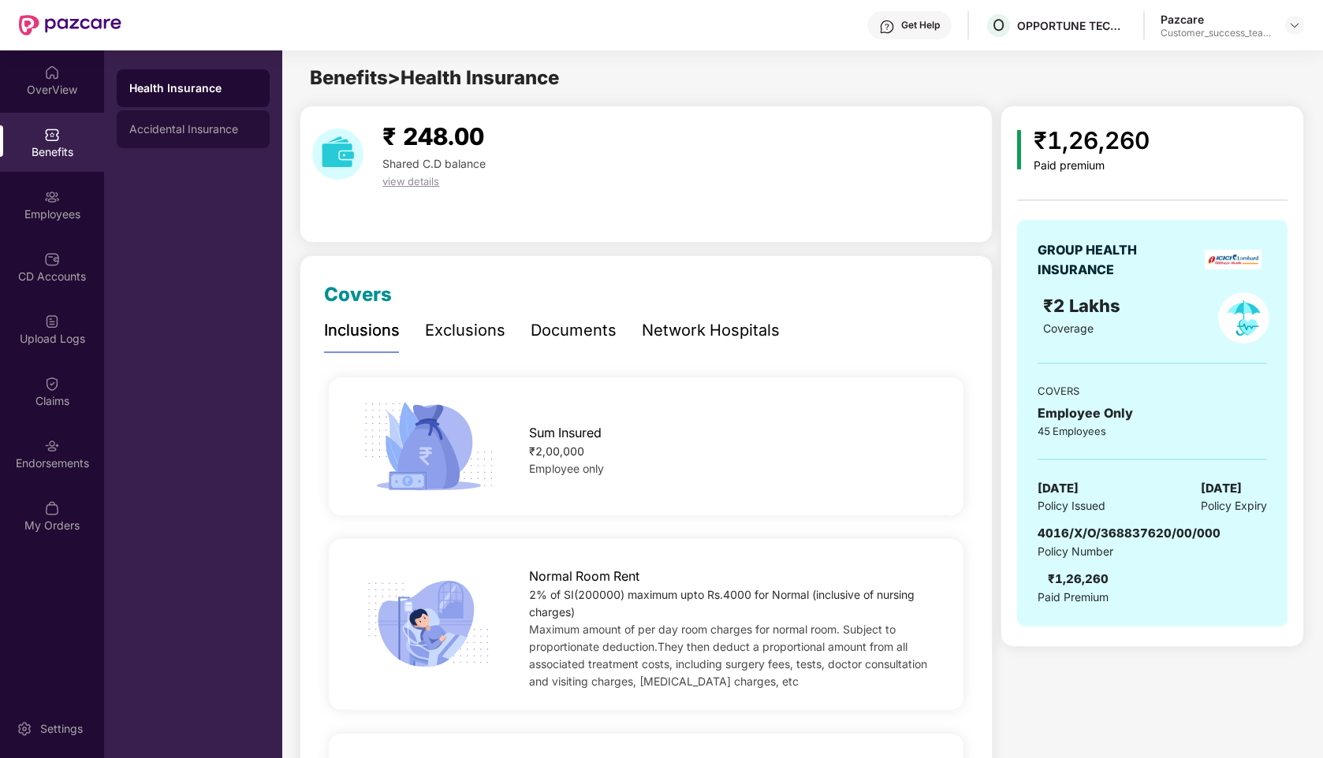
click at [203, 129] on div "Accidental Insurance" at bounding box center [193, 129] width 128 height 13
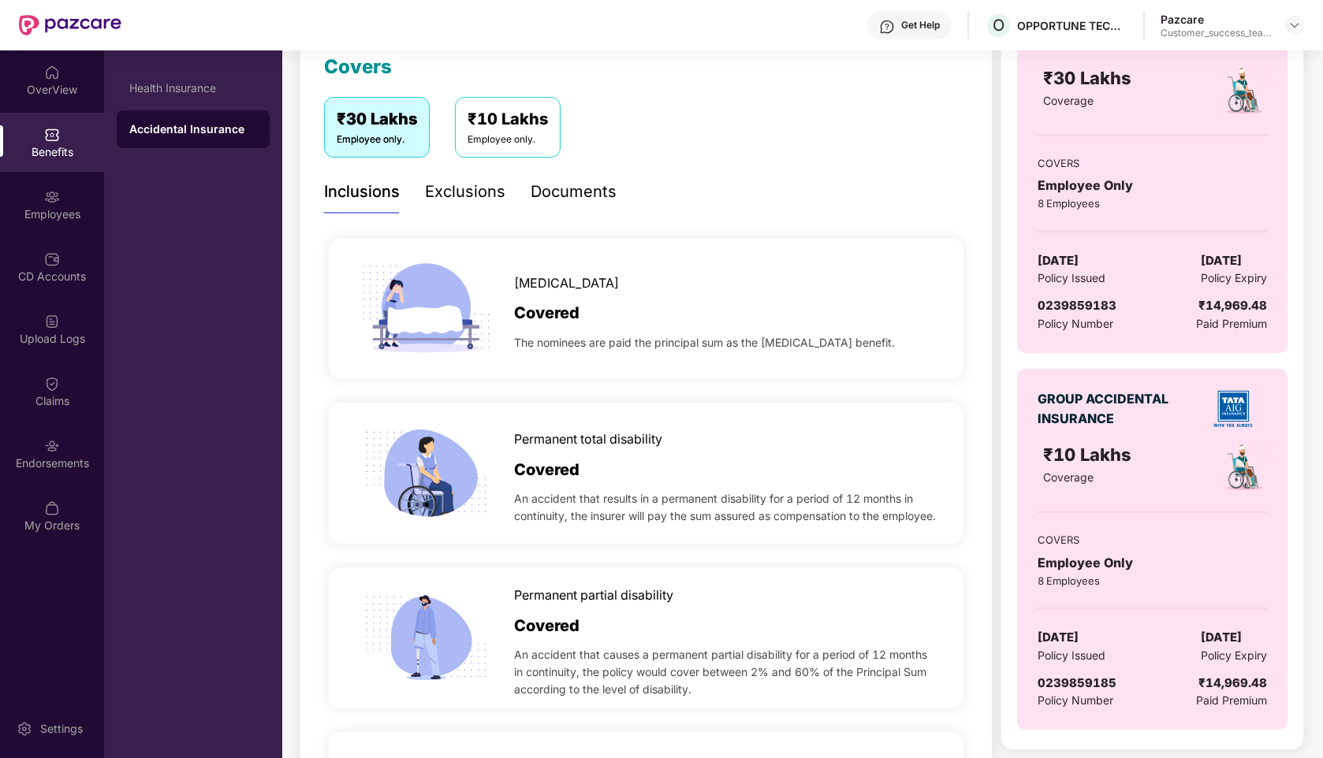
scroll to position [233, 0]
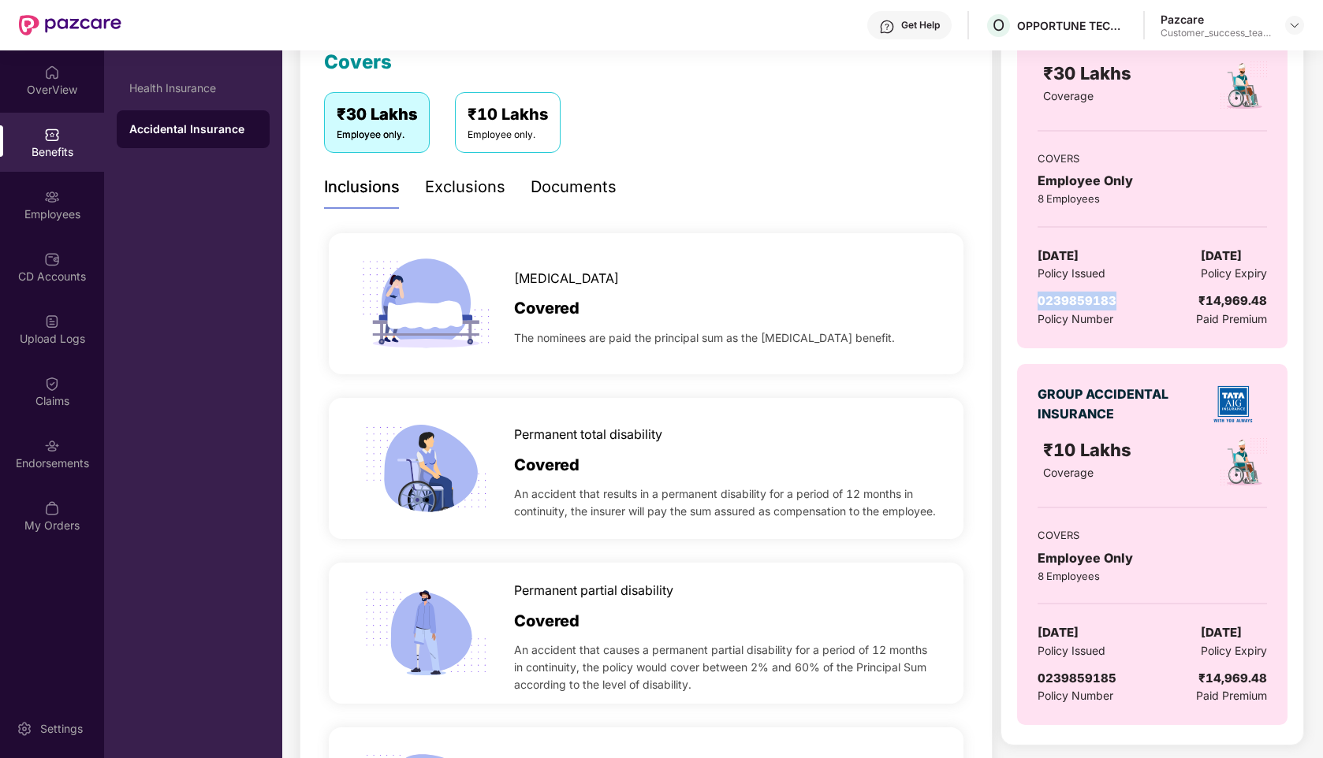
drag, startPoint x: 1125, startPoint y: 301, endPoint x: 1033, endPoint y: 304, distance: 91.5
click at [1033, 304] on div "GROUP ACCIDENTAL INSURANCE ₹30 Lakhs Coverage COVERS Employee Only 8 Employees …" at bounding box center [1152, 167] width 270 height 361
copy span "0239859183"
click at [1299, 24] on img at bounding box center [1294, 25] width 13 height 13
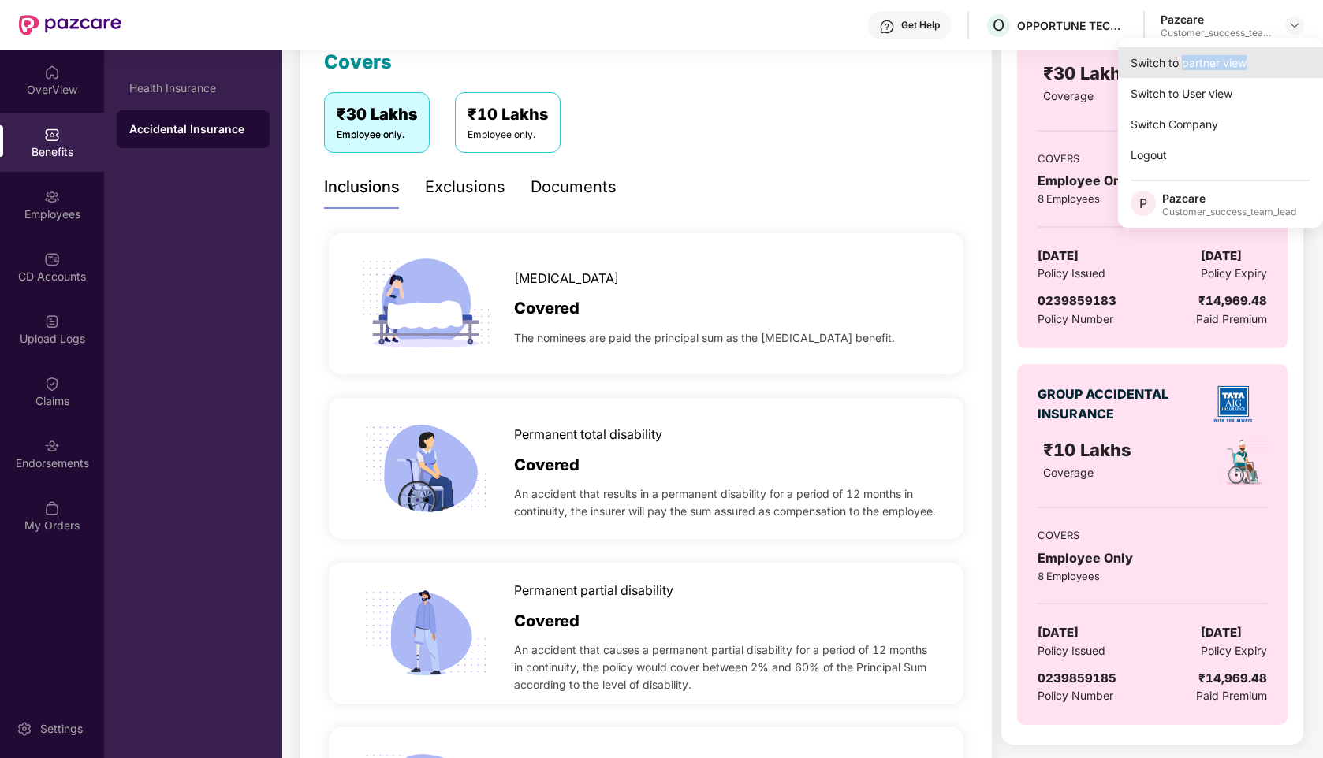
click at [1181, 69] on div "Switch to partner view" at bounding box center [1220, 62] width 205 height 31
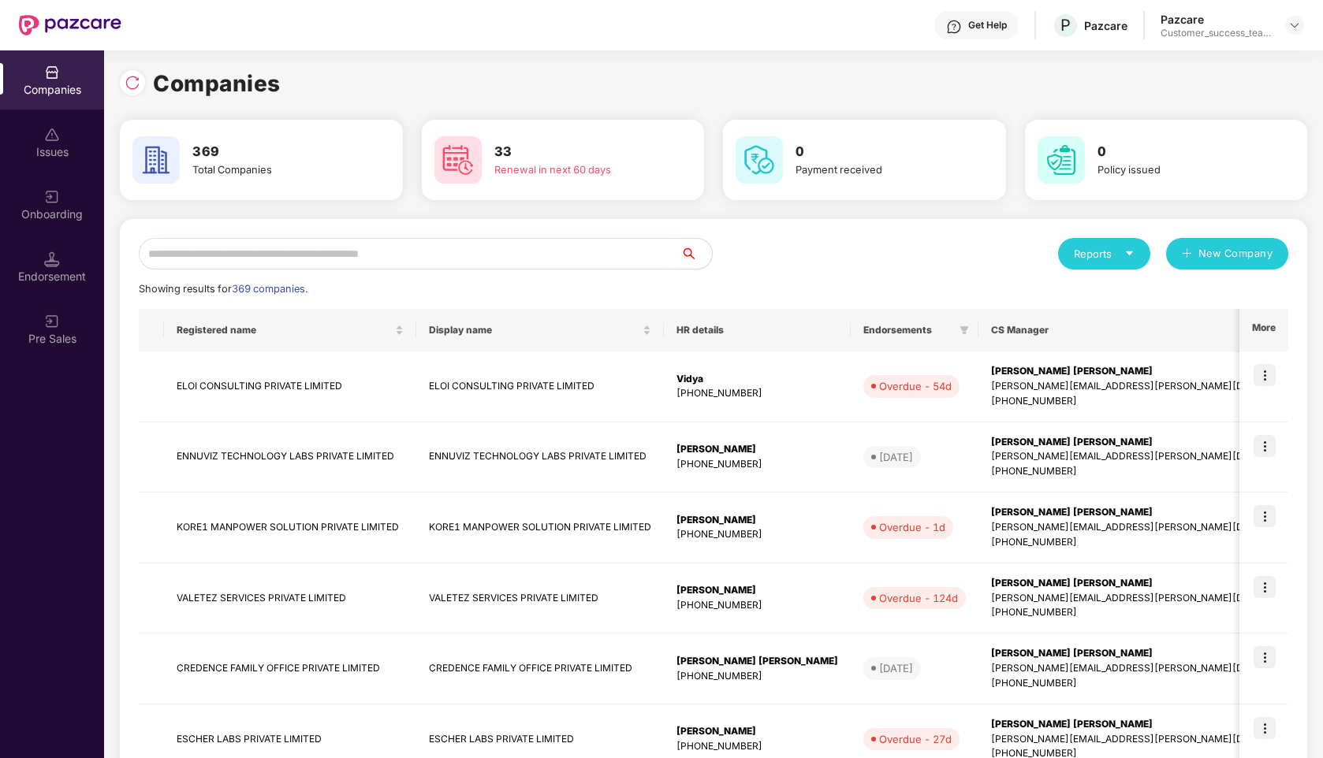
click at [369, 253] on input "text" at bounding box center [410, 254] width 542 height 32
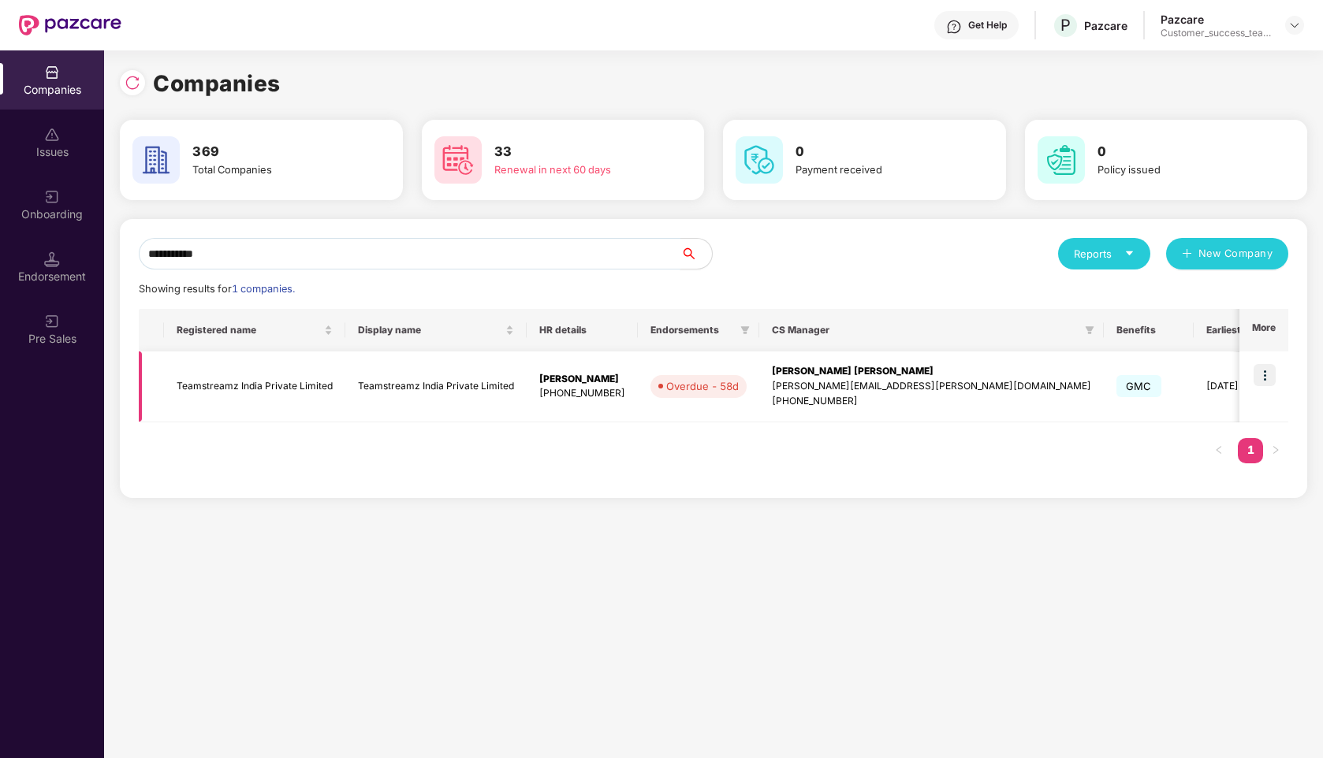
type input "**********"
click at [1268, 376] on img at bounding box center [1264, 375] width 22 height 22
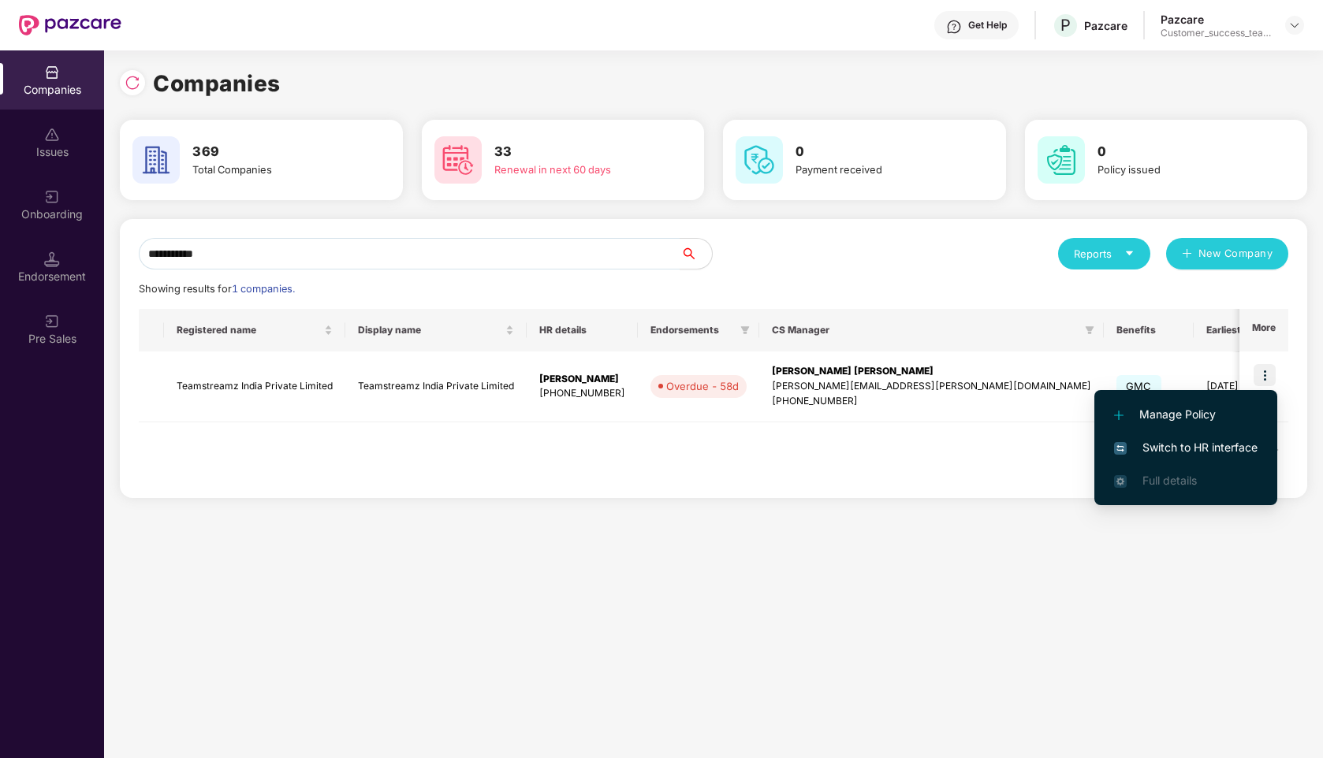
click at [1209, 452] on span "Switch to HR interface" at bounding box center [1185, 447] width 143 height 17
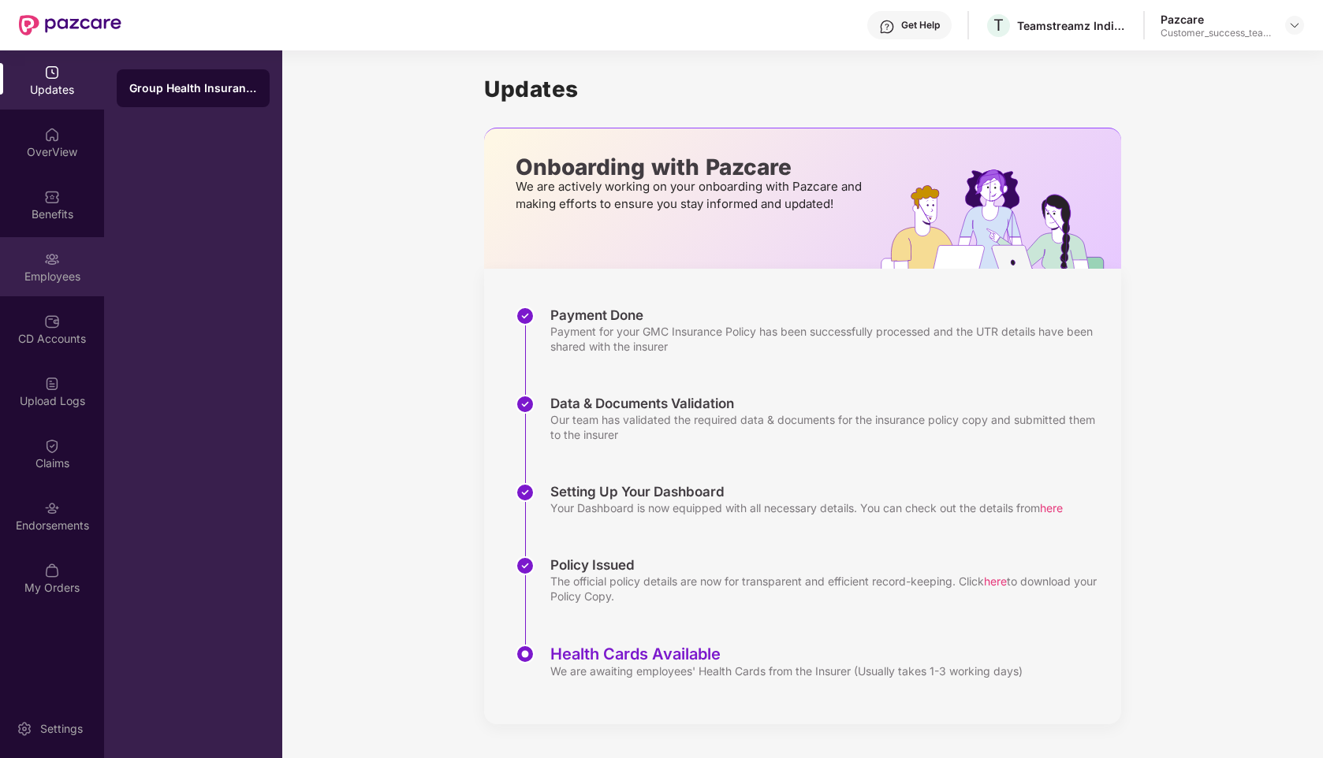
click at [60, 274] on div "Employees" at bounding box center [52, 277] width 104 height 16
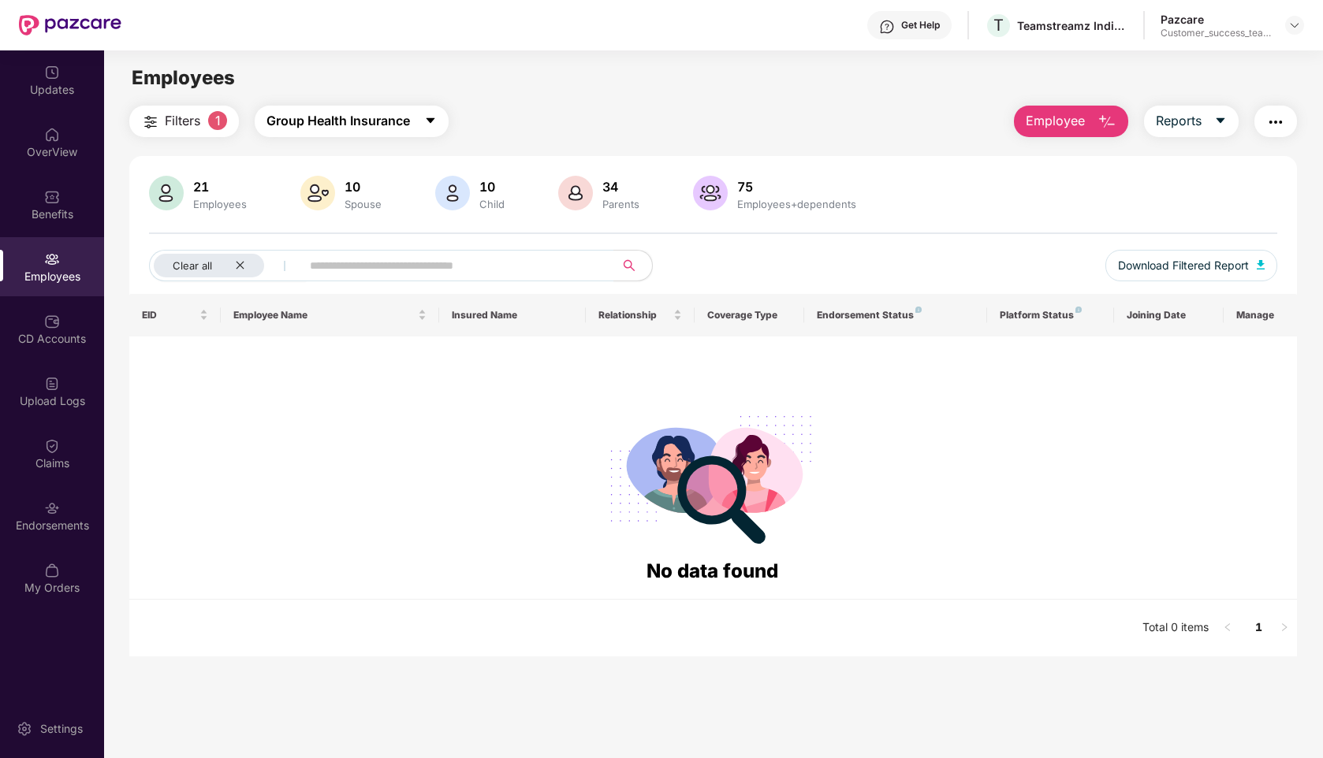
click at [318, 129] on span "Group Health Insurance" at bounding box center [337, 121] width 143 height 20
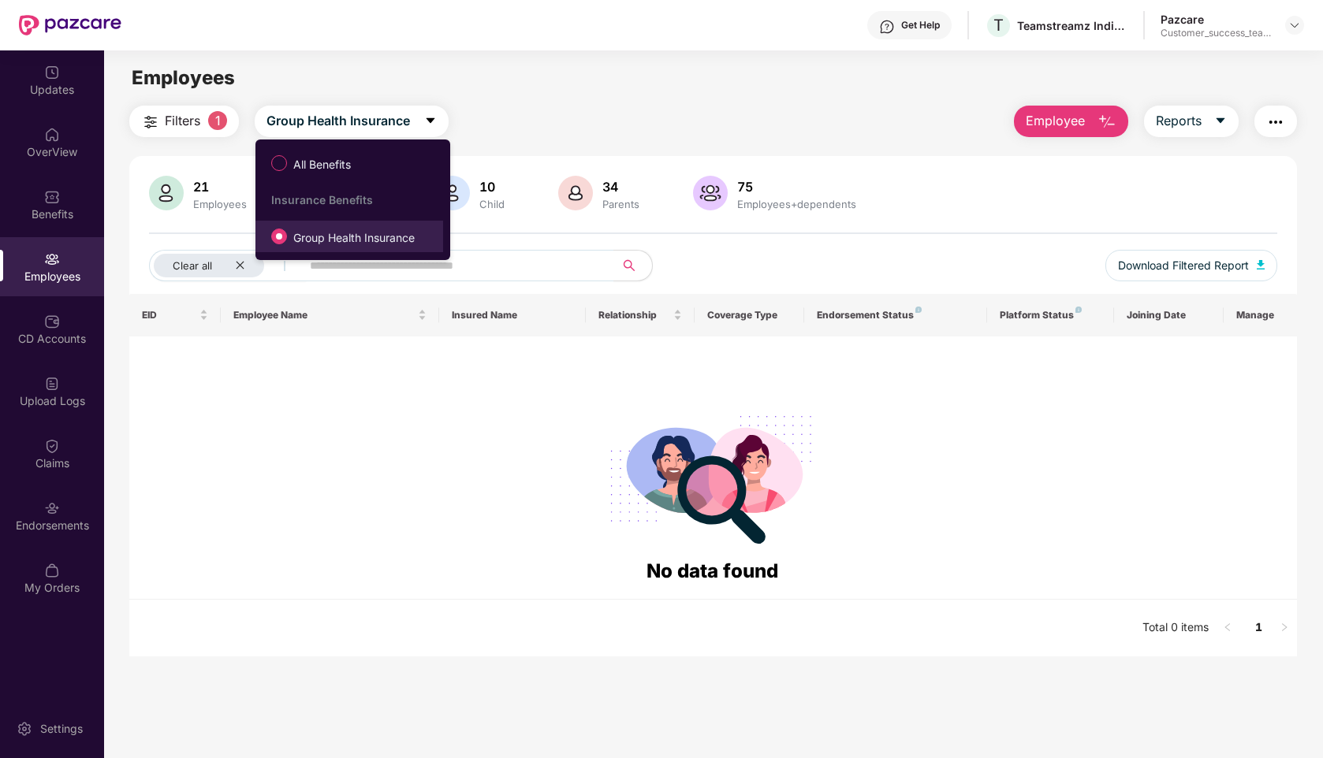
click at [348, 244] on span "Group Health Insurance" at bounding box center [354, 237] width 134 height 17
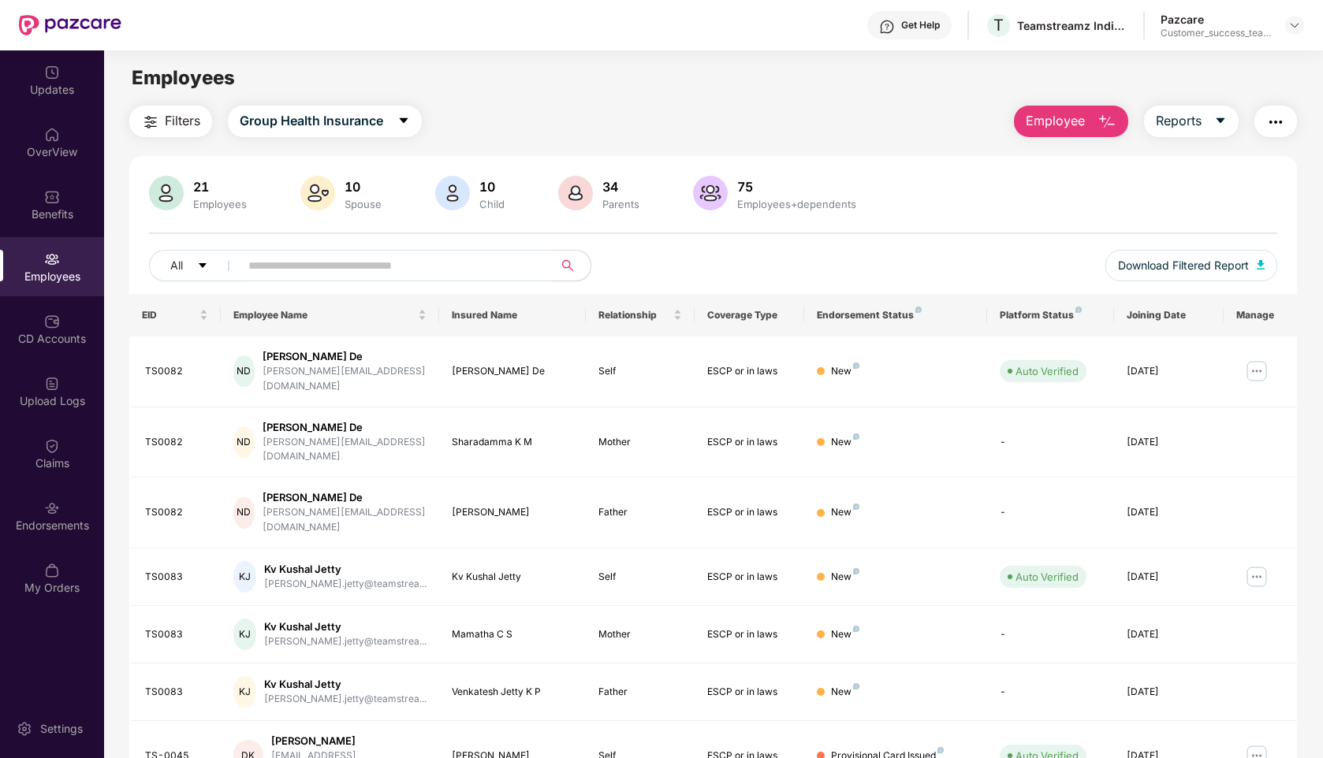
click at [341, 266] on input "text" at bounding box center [389, 266] width 283 height 24
type input "*"
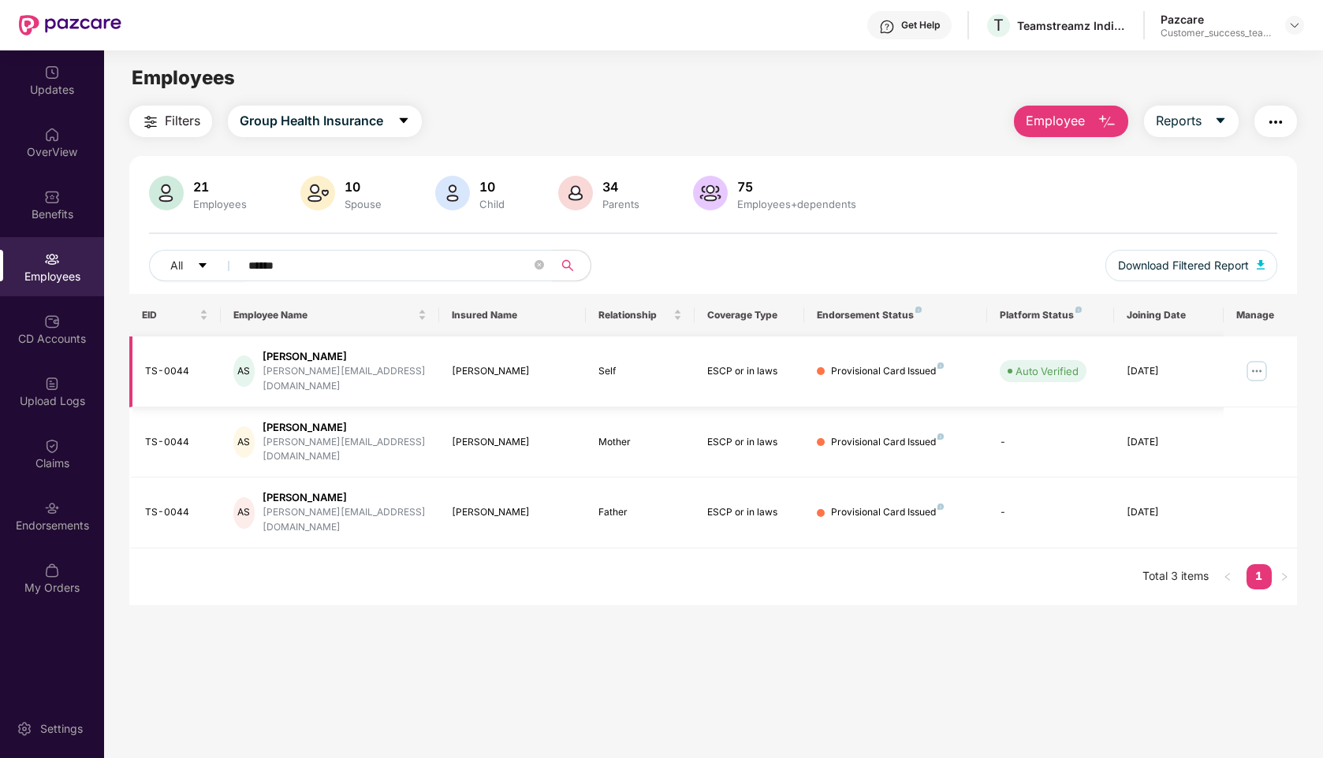
type input "******"
click at [1252, 359] on img at bounding box center [1256, 371] width 25 height 25
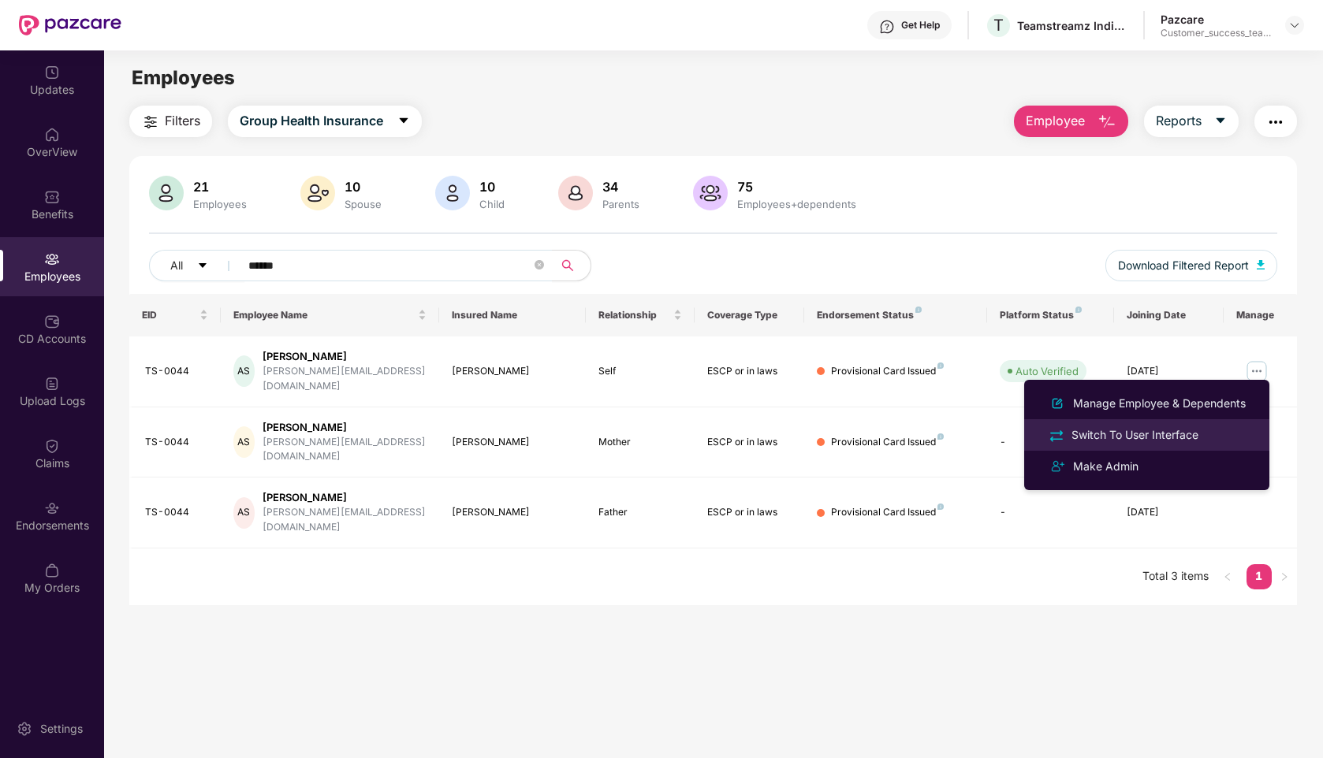
click at [1171, 436] on div "Switch To User Interface" at bounding box center [1134, 434] width 133 height 17
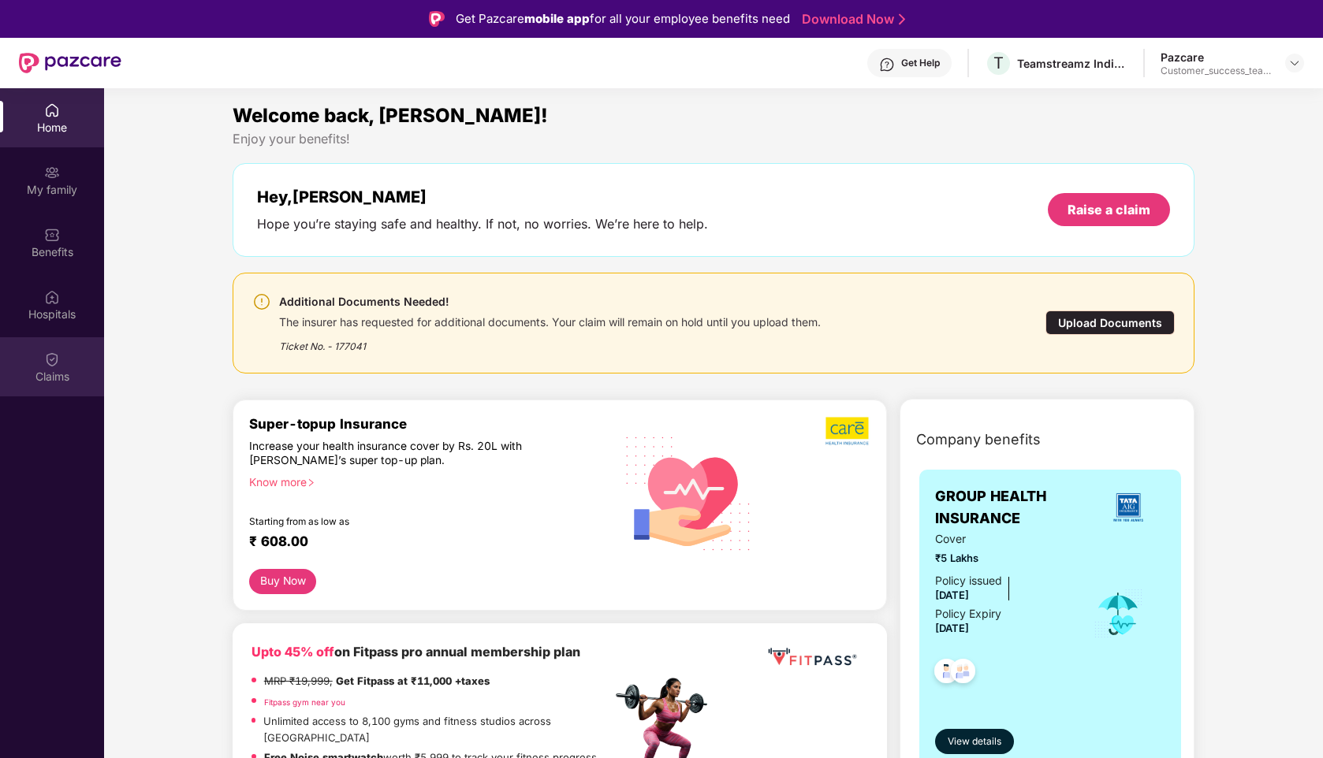
click at [49, 351] on div at bounding box center [52, 358] width 16 height 16
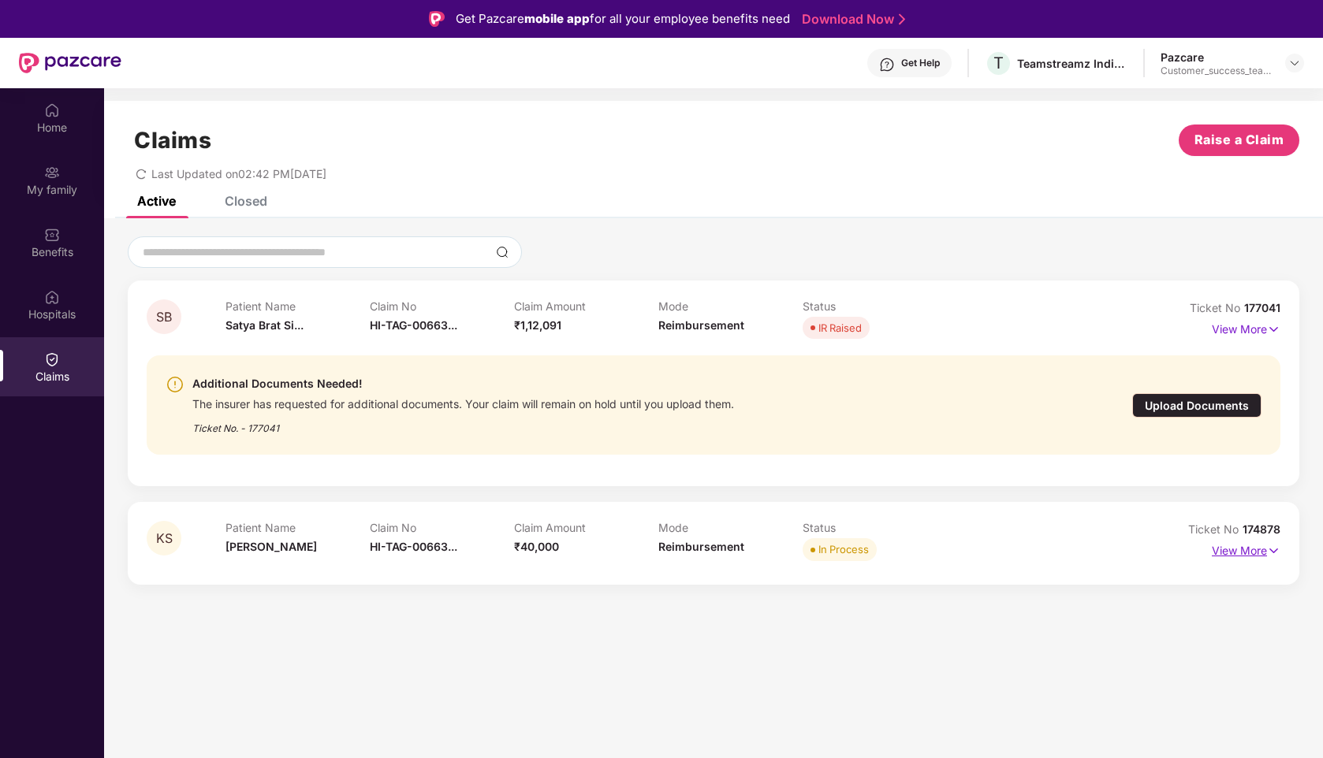
click at [1223, 546] on p "View More" at bounding box center [1246, 548] width 69 height 21
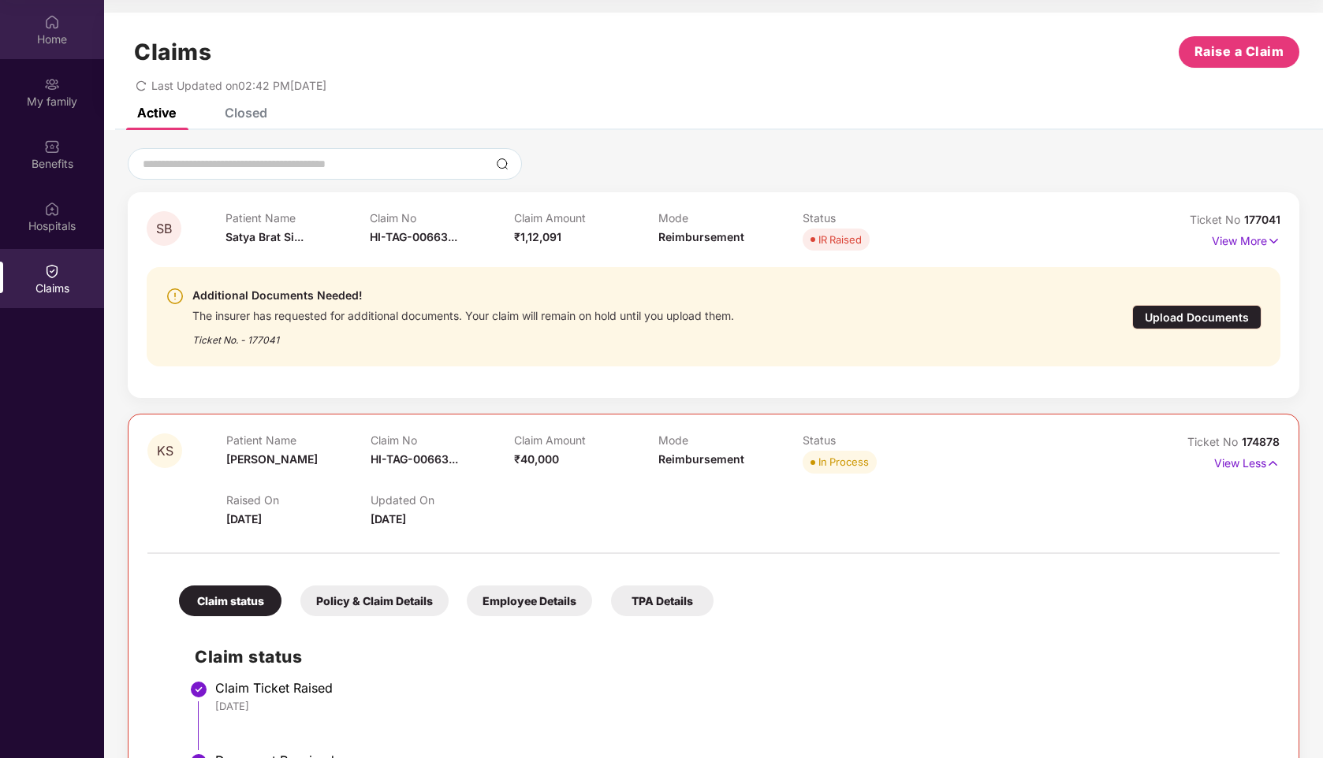
click at [55, 29] on img at bounding box center [52, 22] width 16 height 16
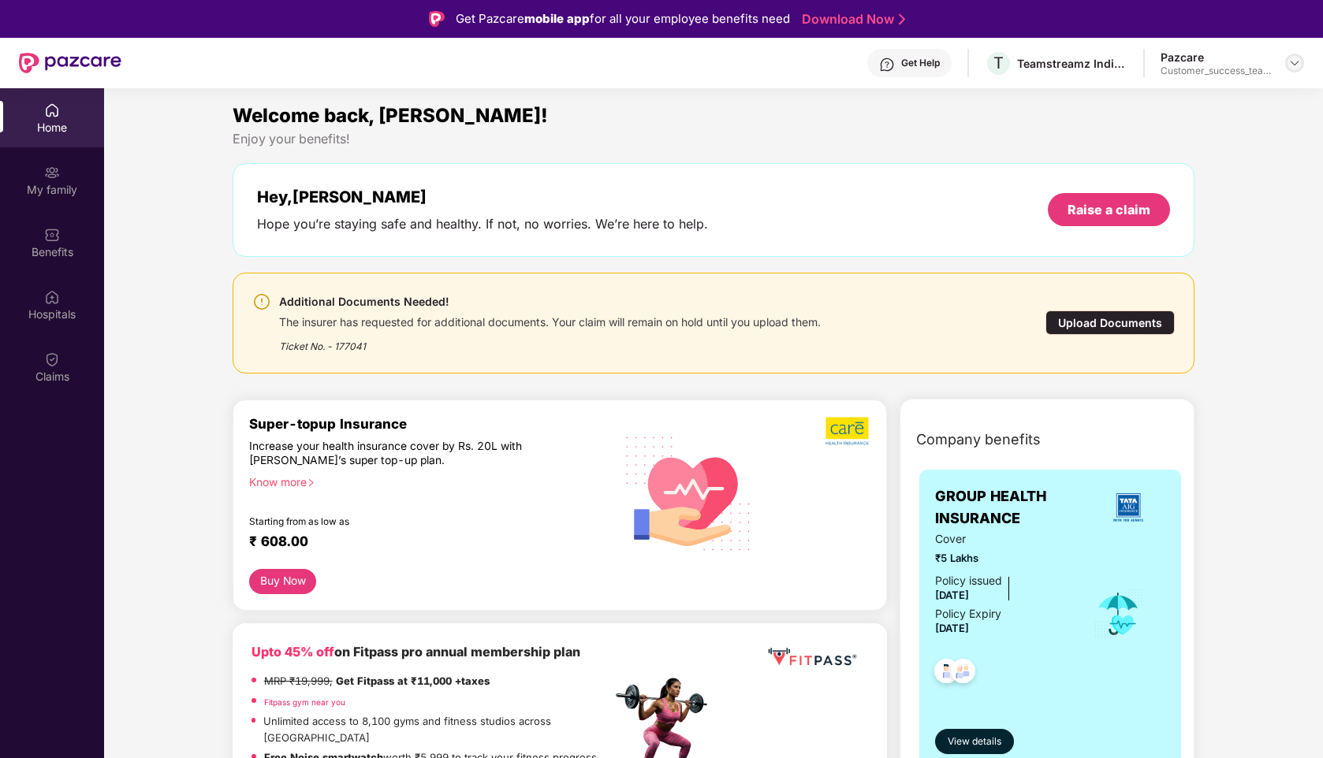
click at [1298, 61] on img at bounding box center [1294, 63] width 13 height 13
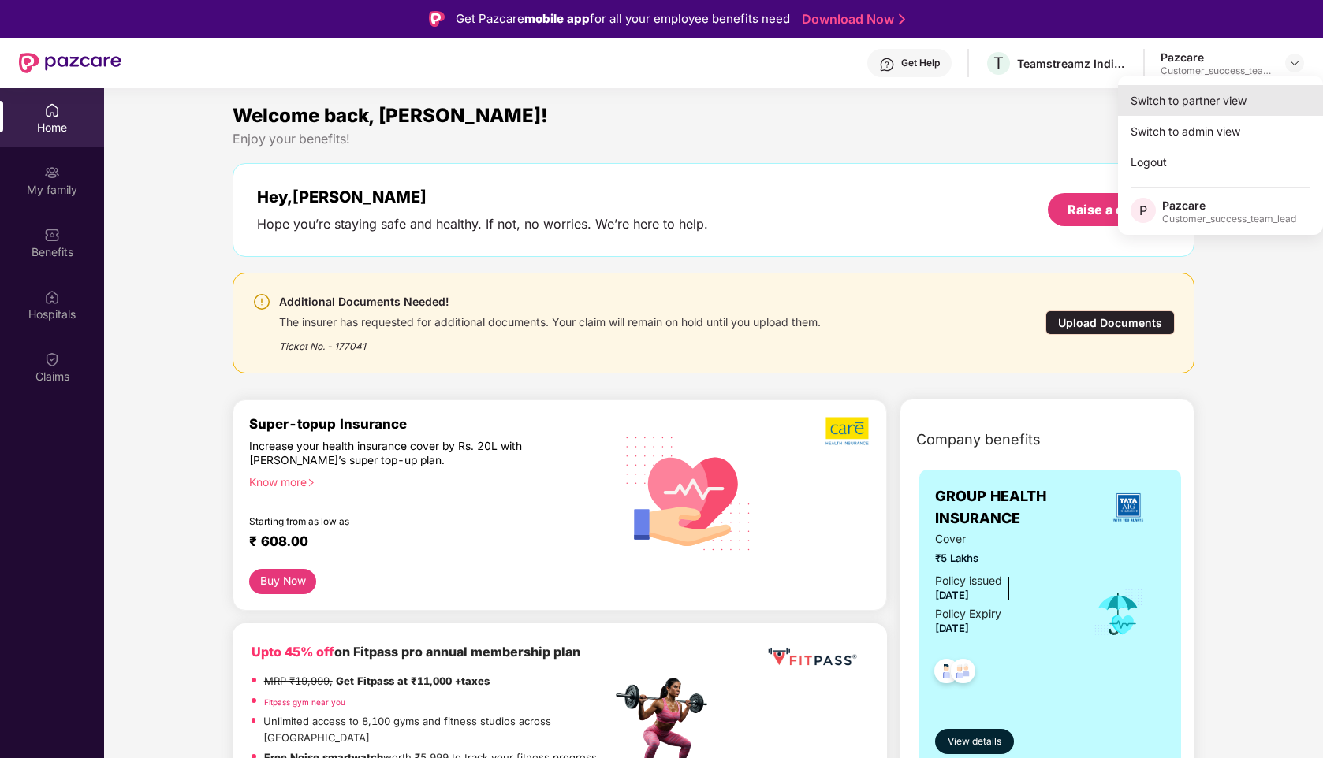
click at [1212, 100] on div "Switch to partner view" at bounding box center [1220, 100] width 205 height 31
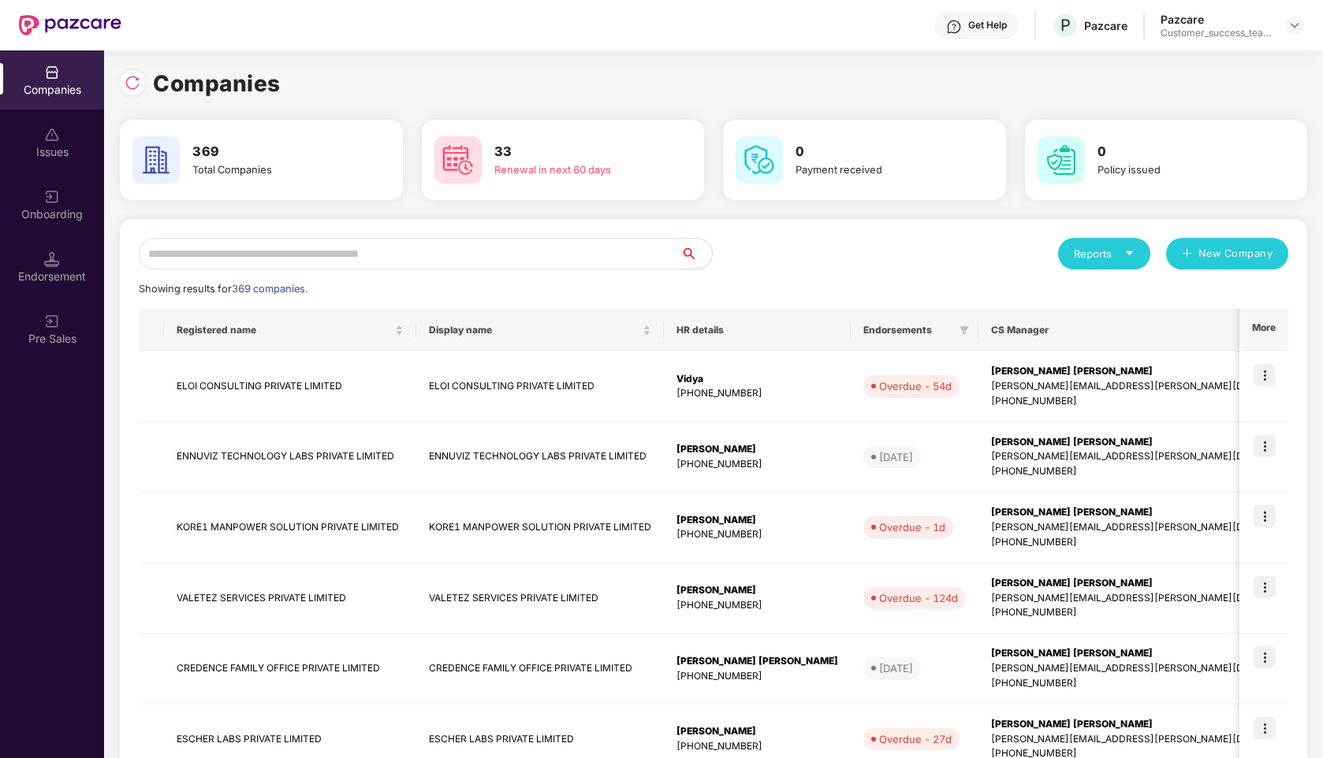
click at [437, 246] on input "text" at bounding box center [410, 254] width 542 height 32
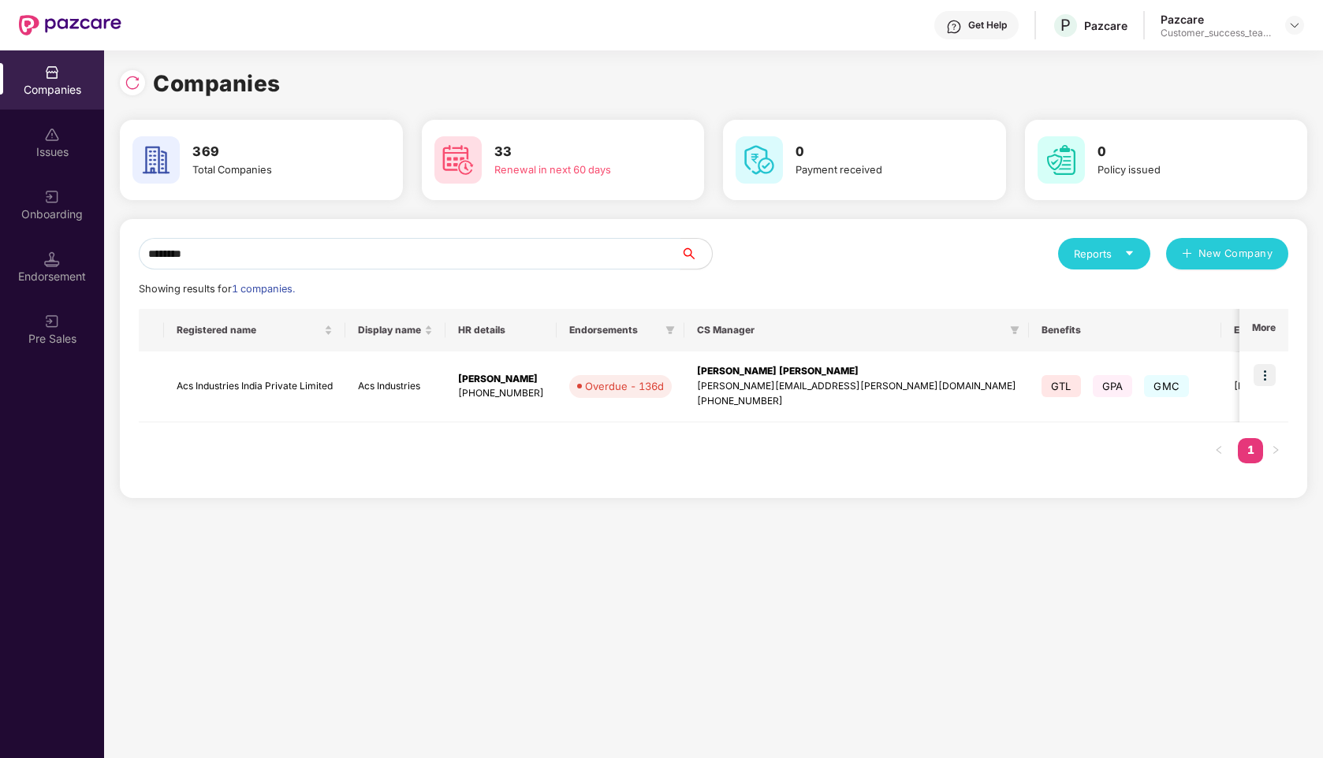
click at [587, 244] on input "********" at bounding box center [410, 254] width 542 height 32
type input "*"
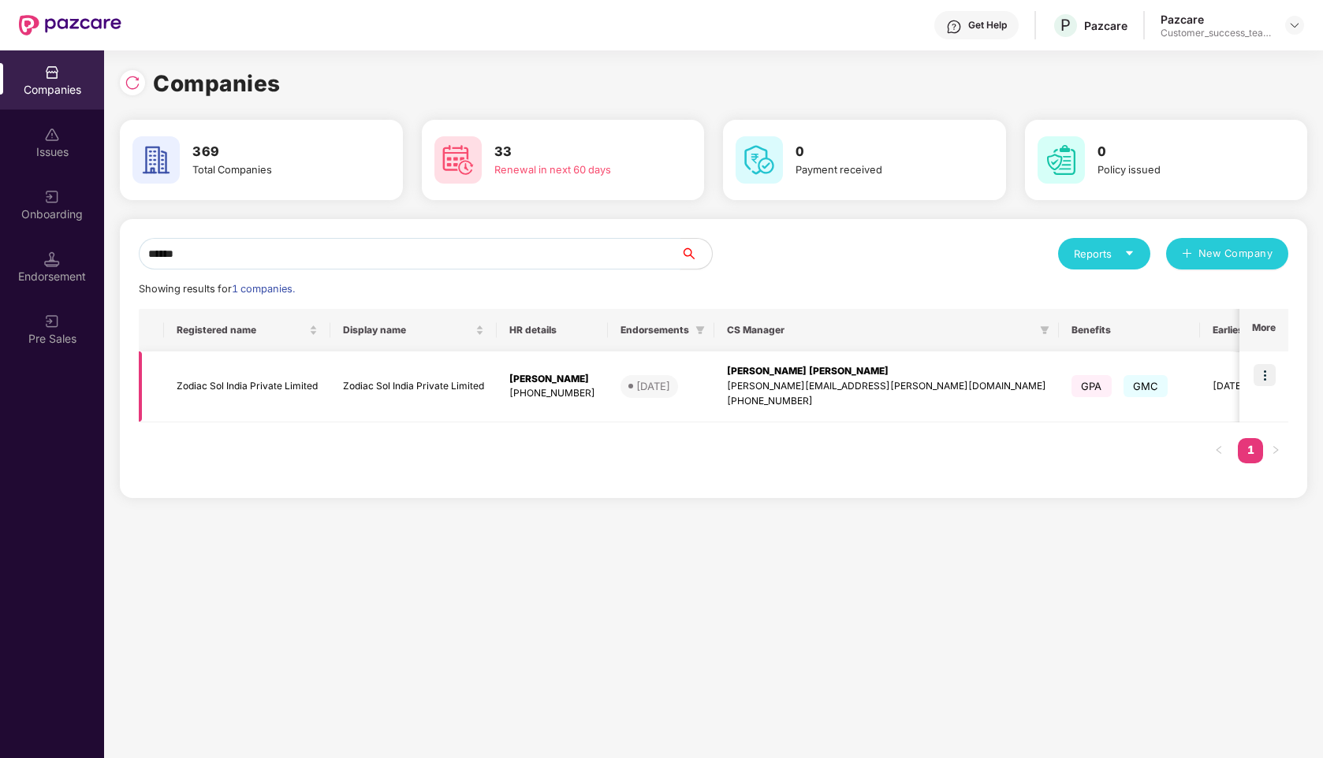
type input "******"
click at [1265, 370] on img at bounding box center [1264, 375] width 22 height 22
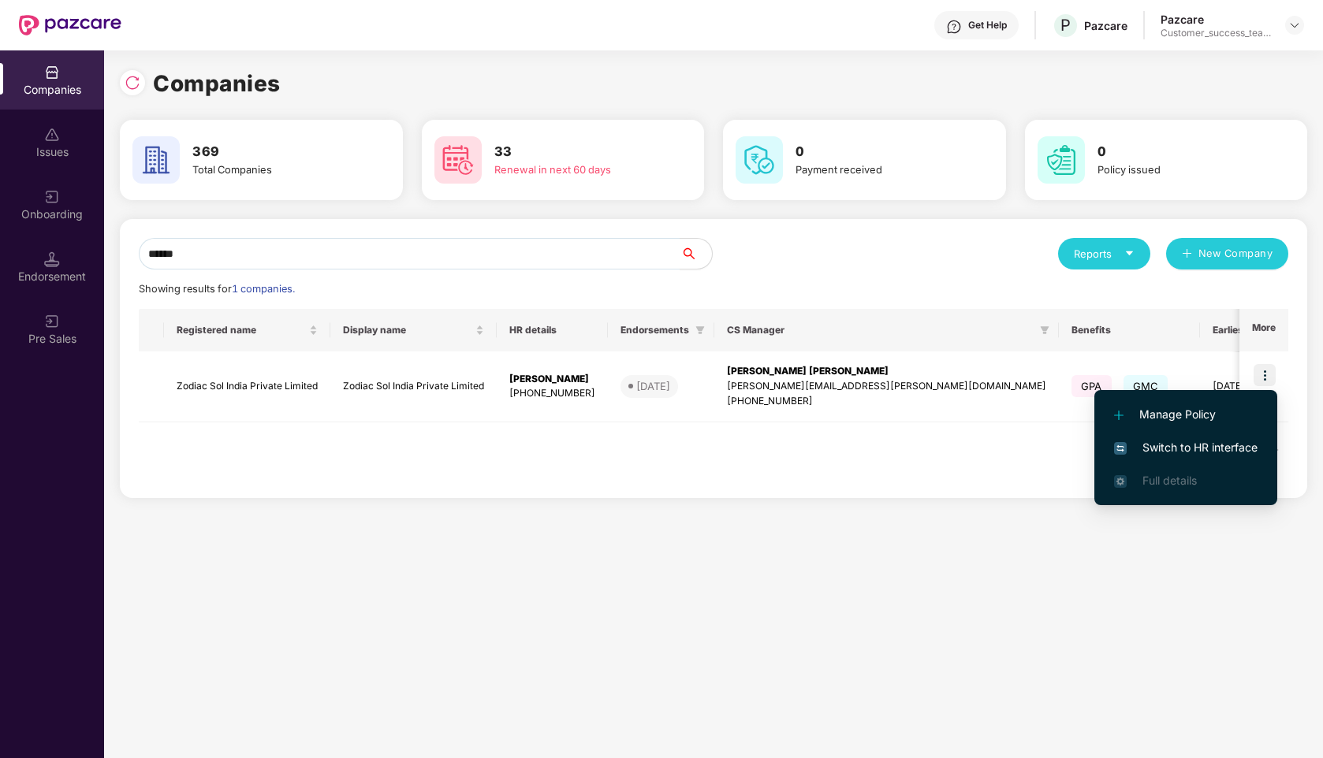
click at [1171, 448] on span "Switch to HR interface" at bounding box center [1185, 447] width 143 height 17
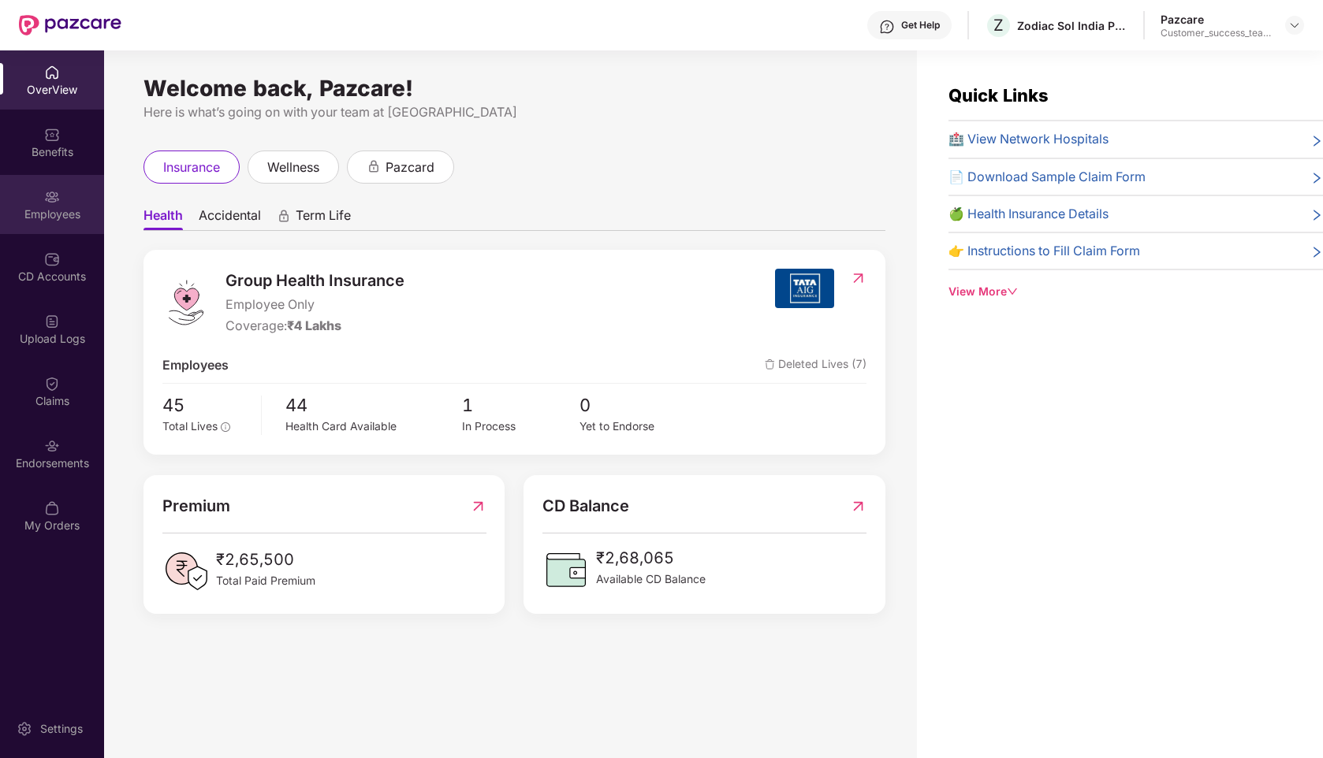
click at [48, 189] on img at bounding box center [52, 197] width 16 height 16
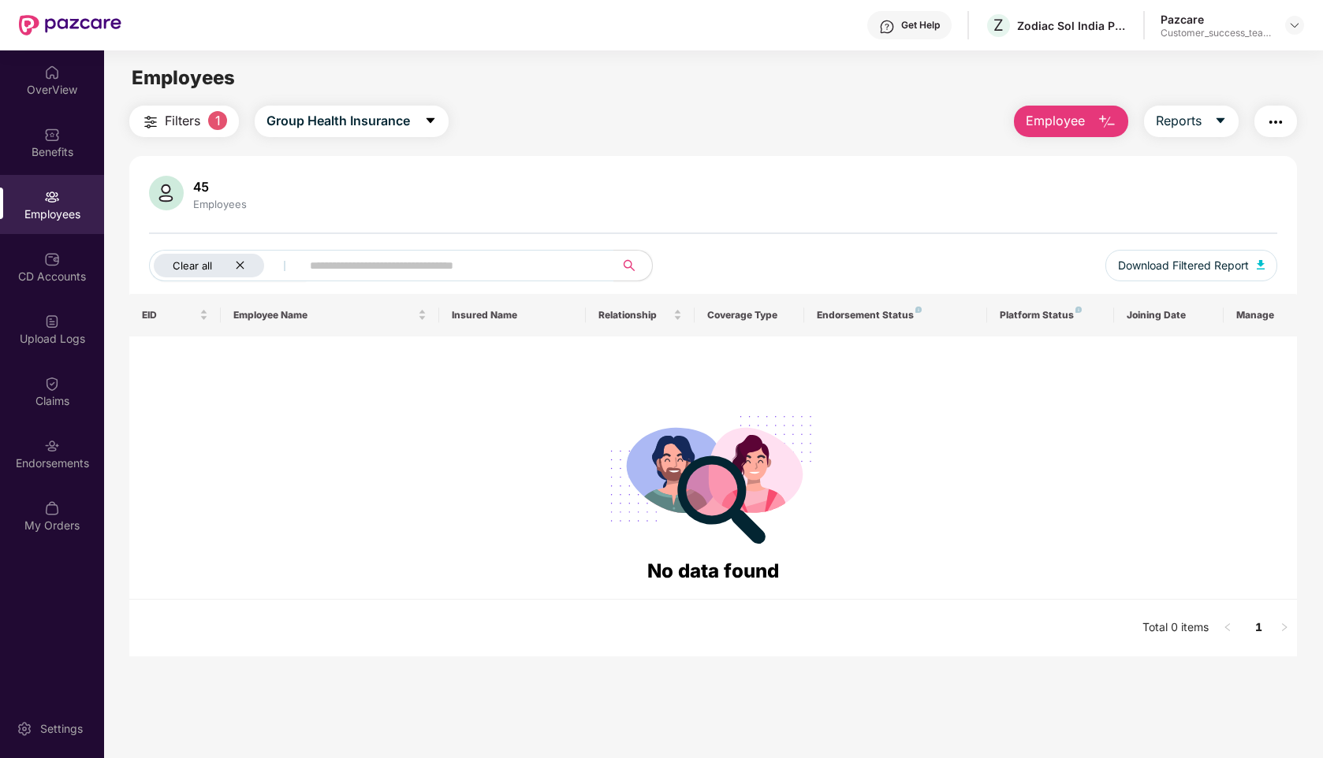
click at [240, 261] on icon "close" at bounding box center [240, 265] width 10 height 10
